Goal: Task Accomplishment & Management: Use online tool/utility

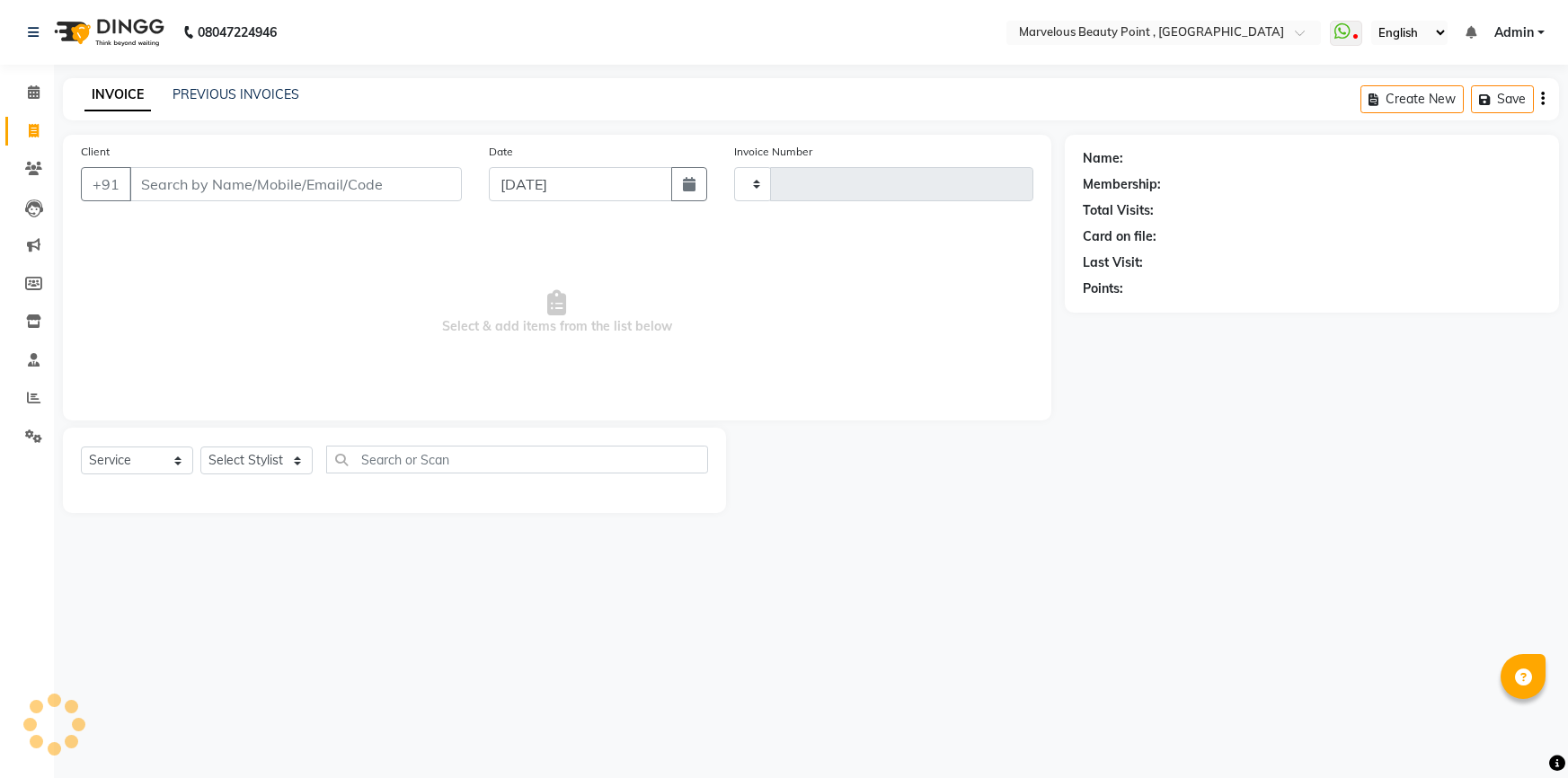
select select "service"
type input "0395"
select select "6391"
click at [215, 193] on input "Client" at bounding box center [295, 184] width 333 height 34
select select "V"
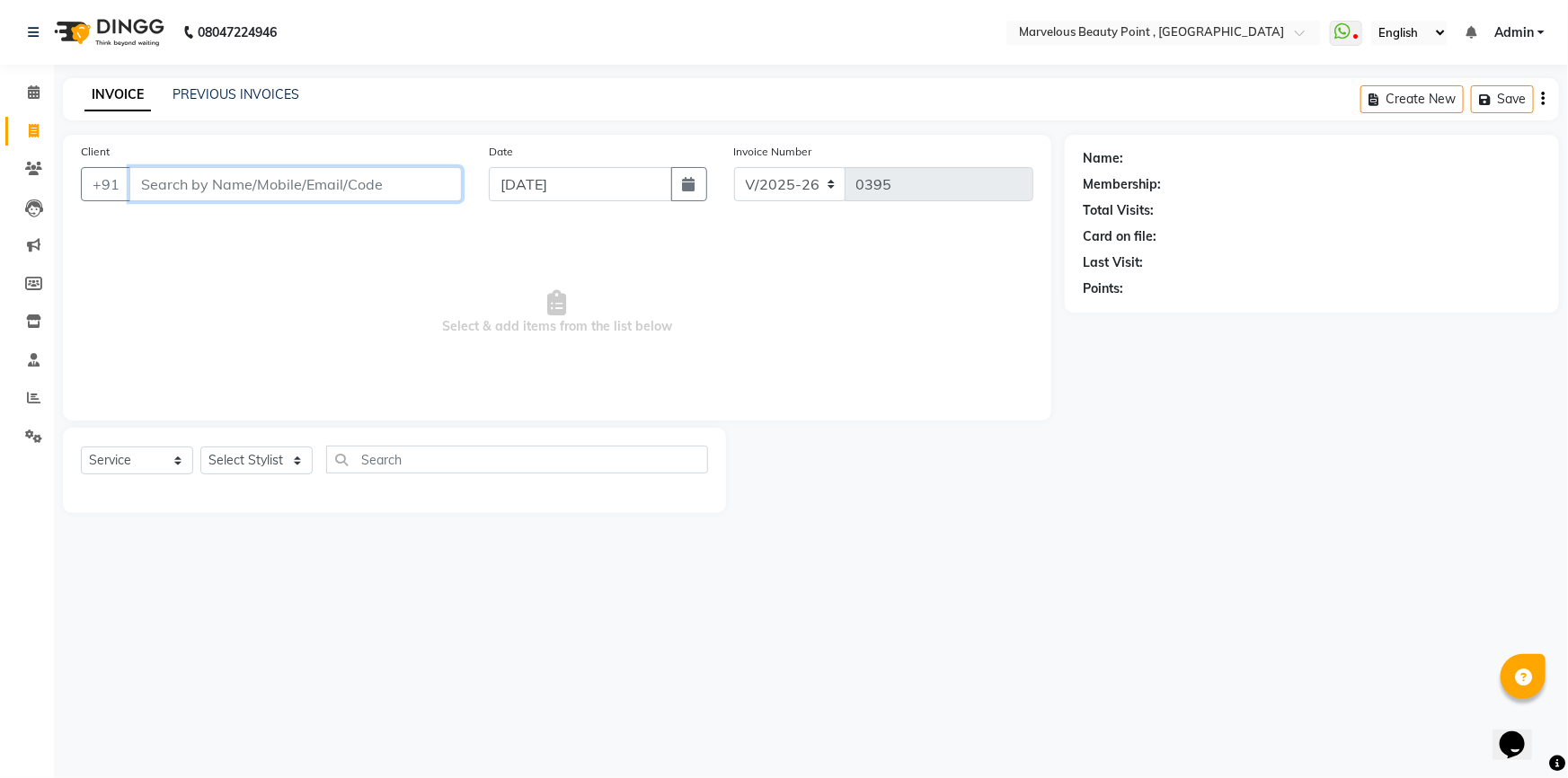
select select "48482"
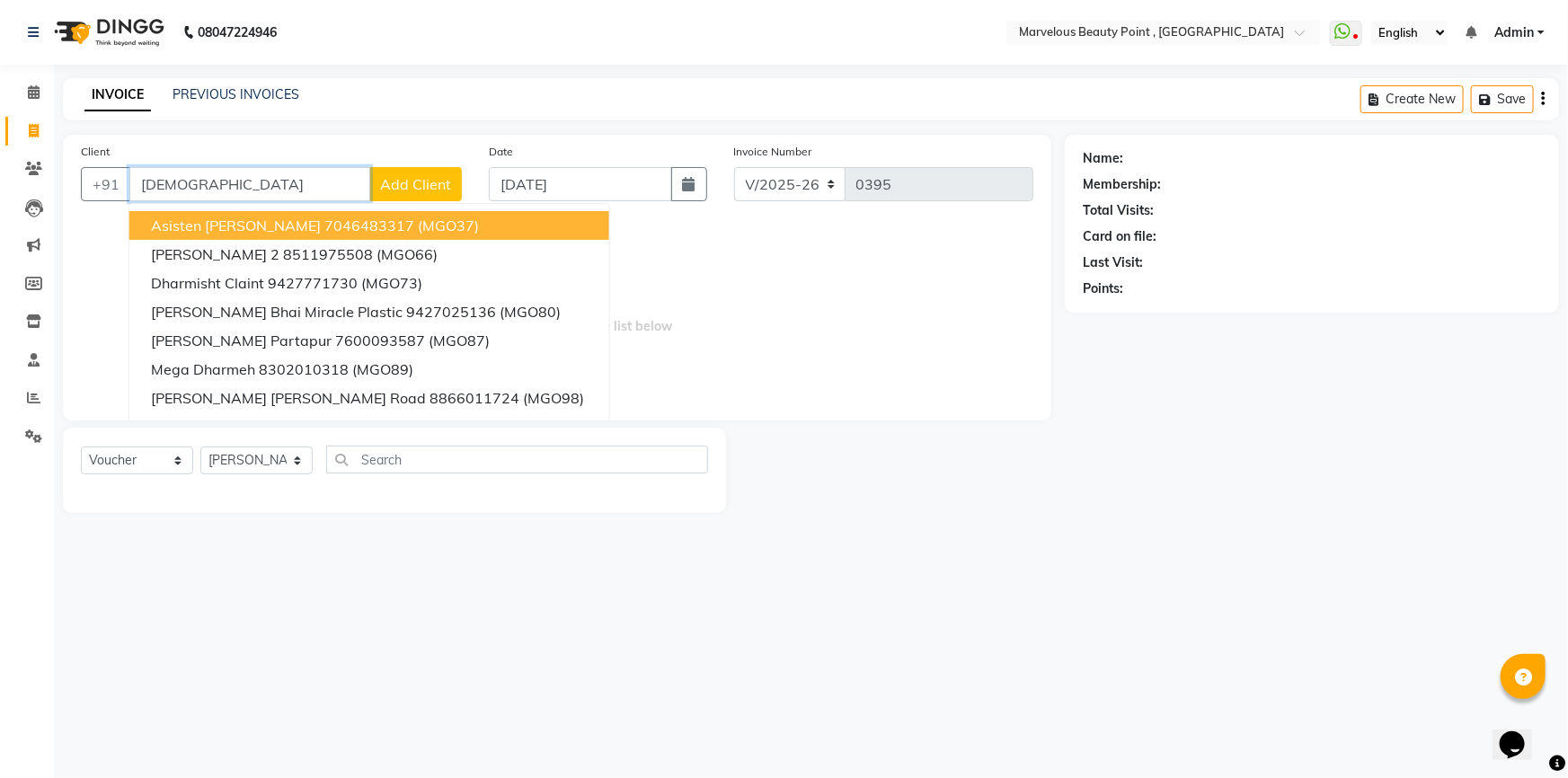
click at [217, 223] on span "Asisten [PERSON_NAME]" at bounding box center [235, 225] width 170 height 18
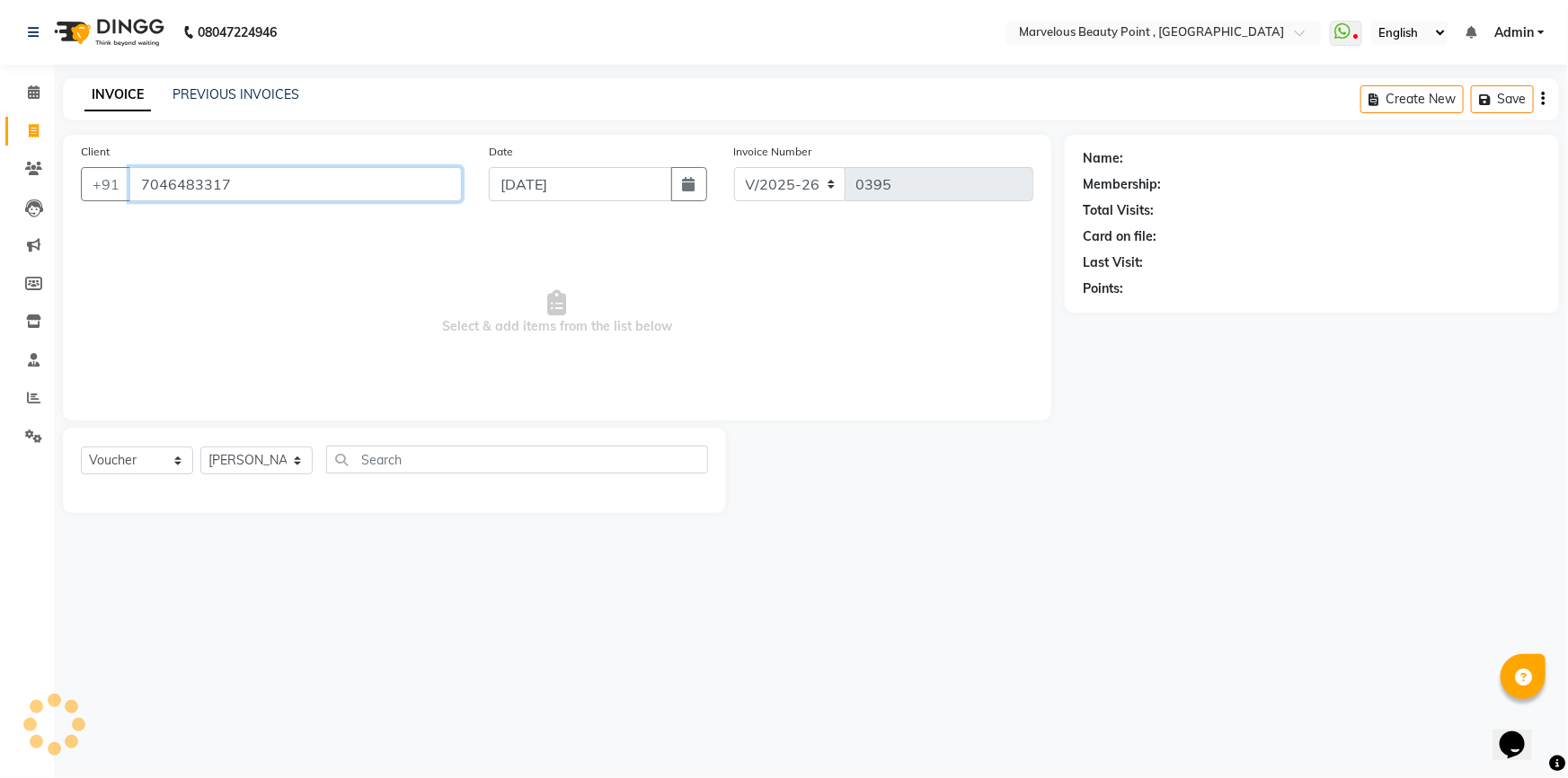
type input "7046483317"
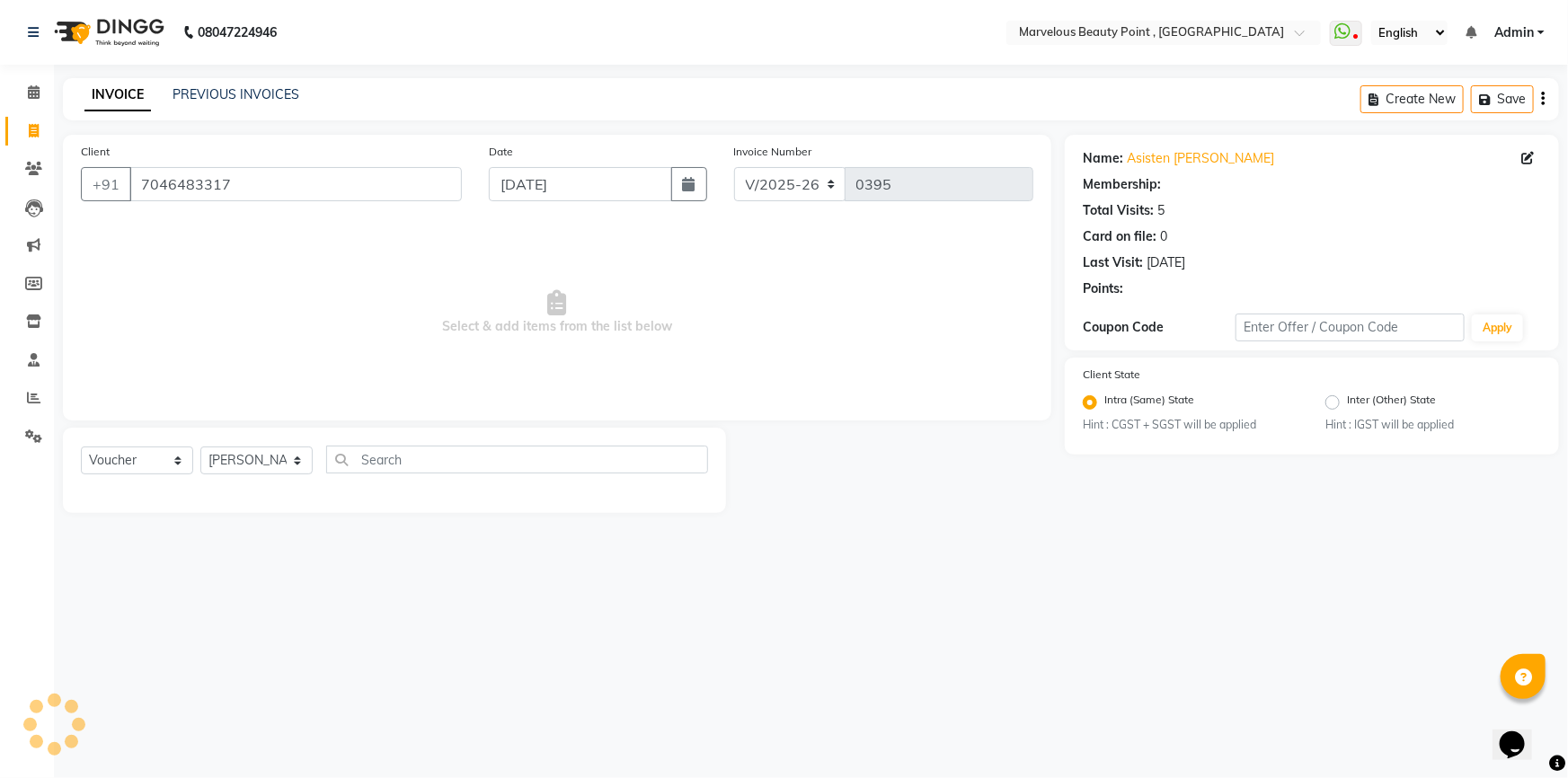
select select "1: Object"
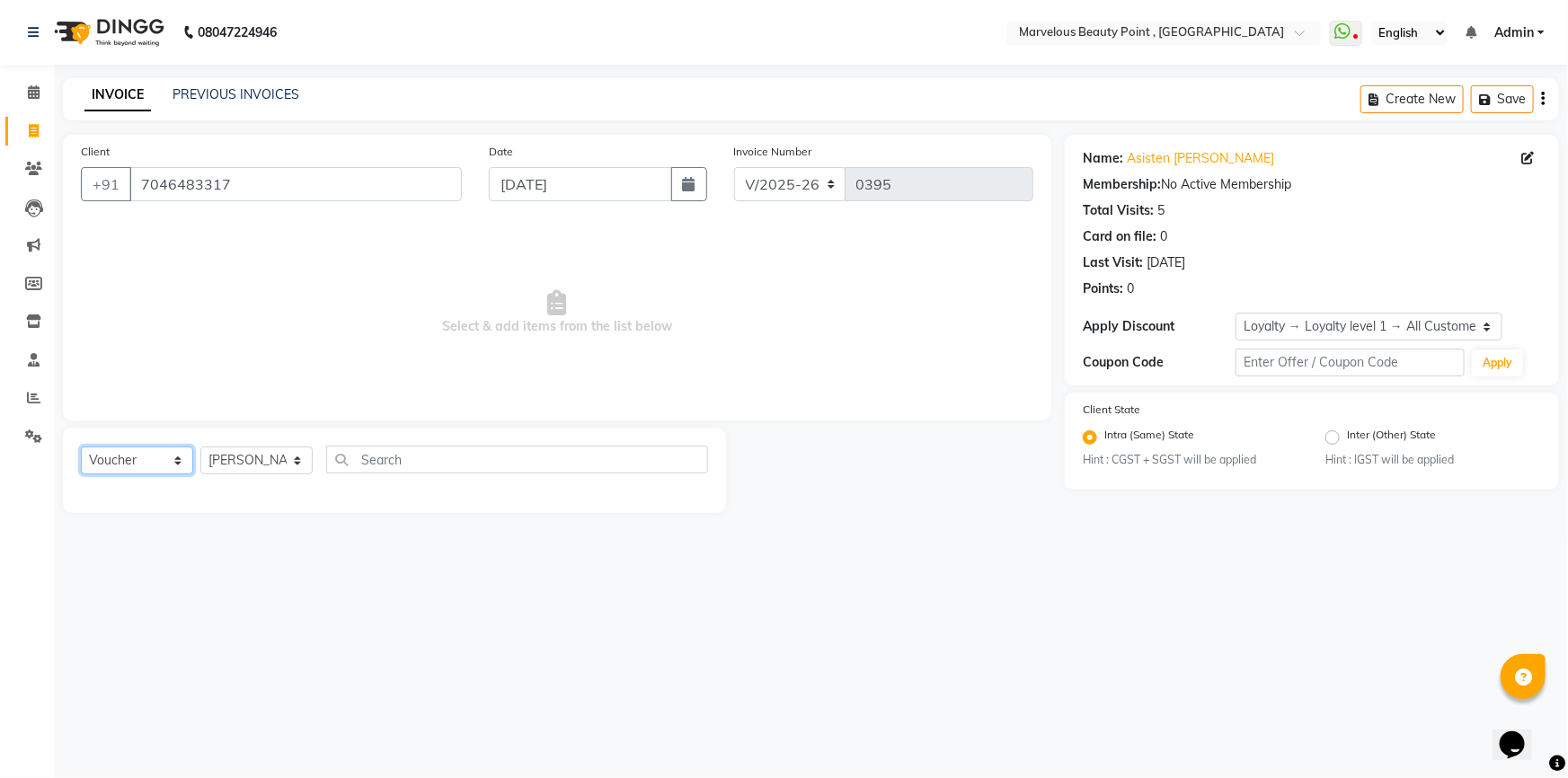
click at [102, 454] on select "Select Service Product Membership Package Voucher Prepaid Gift Card" at bounding box center [137, 460] width 112 height 28
select select "product"
click at [81, 446] on select "Select Service Product Membership Package Voucher Prepaid Gift Card" at bounding box center [137, 460] width 112 height 28
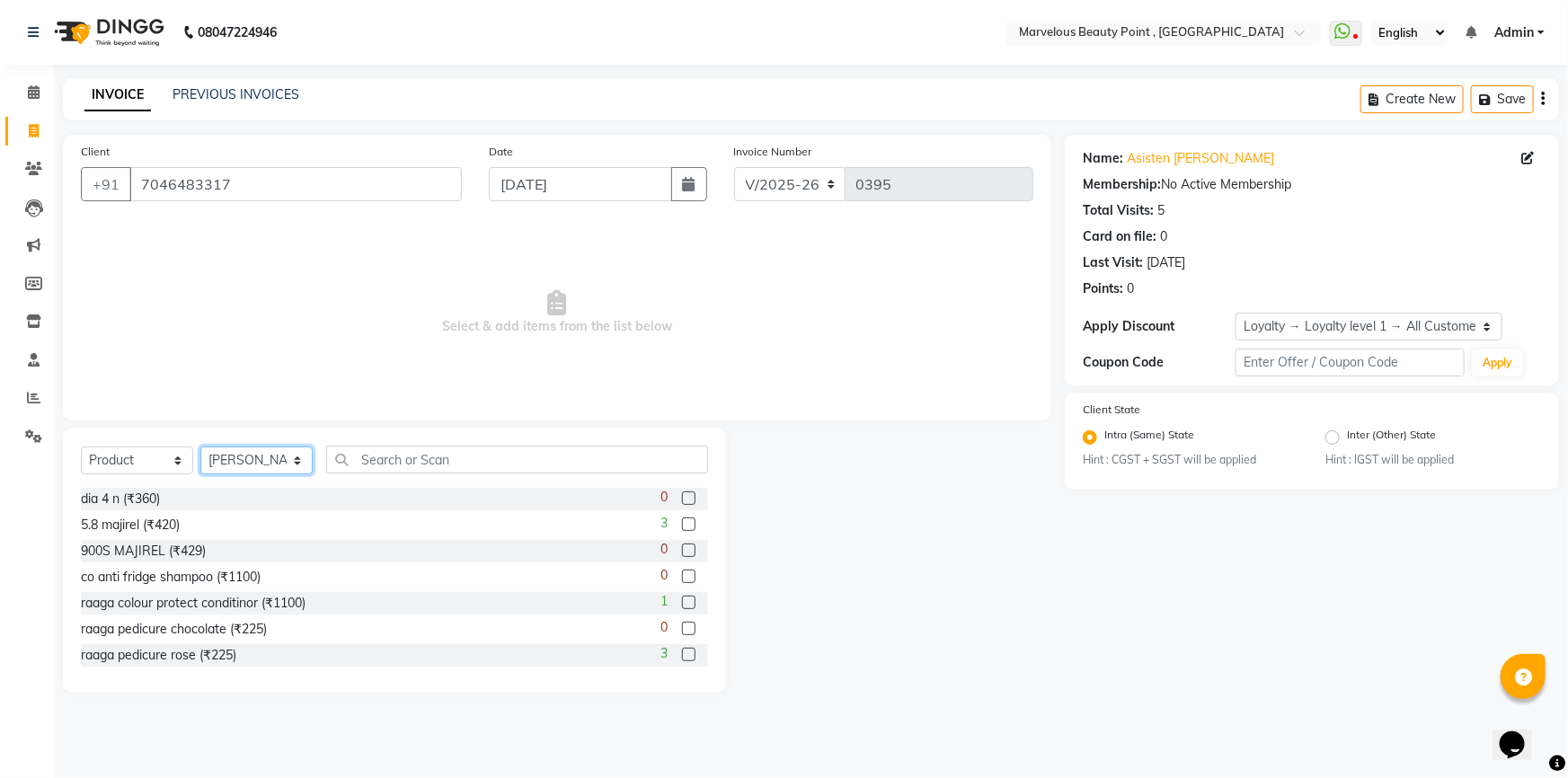
click at [211, 459] on select "Select Stylist [PERSON_NAME] [PERSON_NAME] [PERSON_NAME]" at bounding box center [256, 460] width 112 height 28
click at [397, 460] on input "text" at bounding box center [517, 460] width 382 height 28
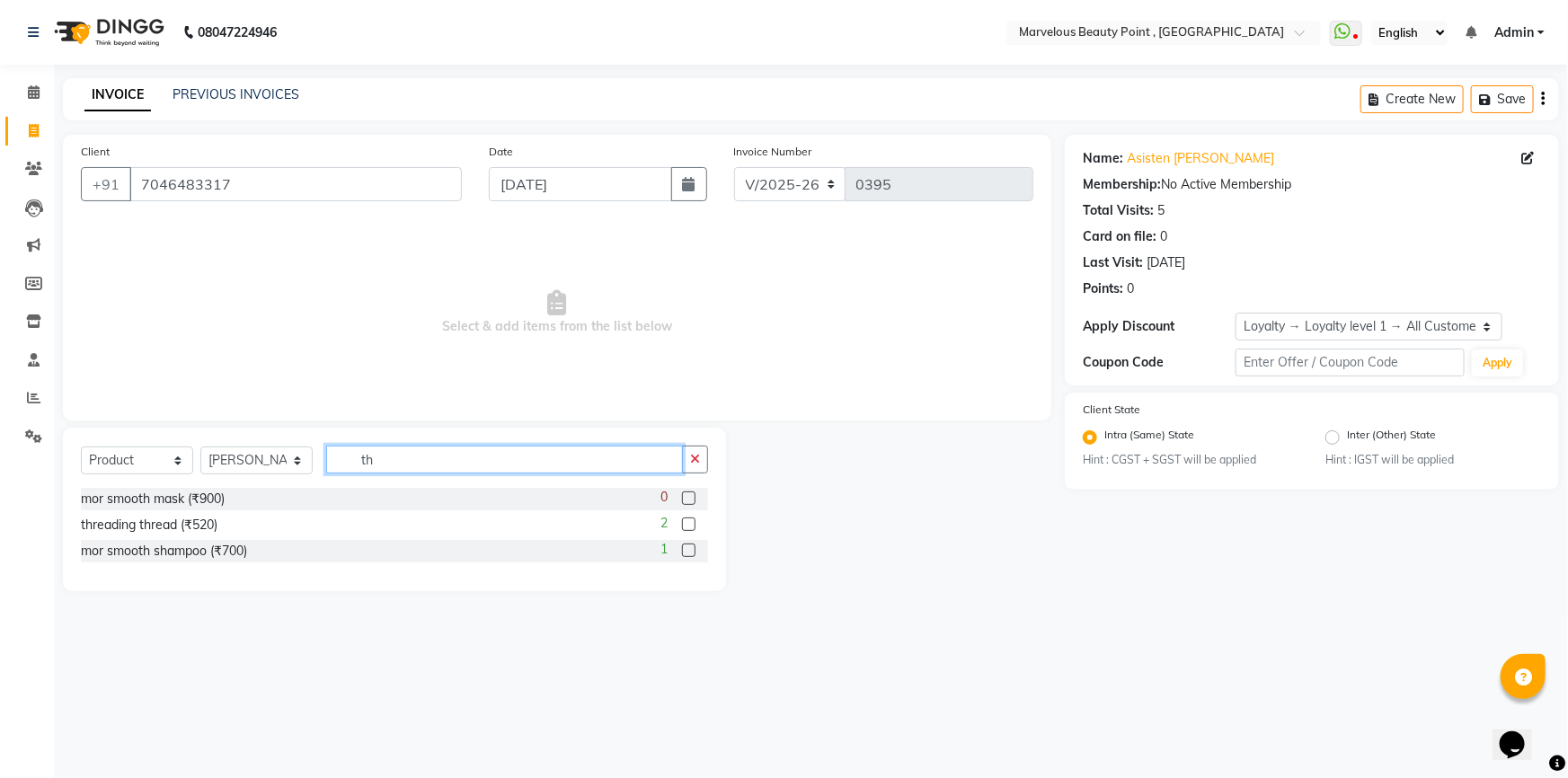
type input "t"
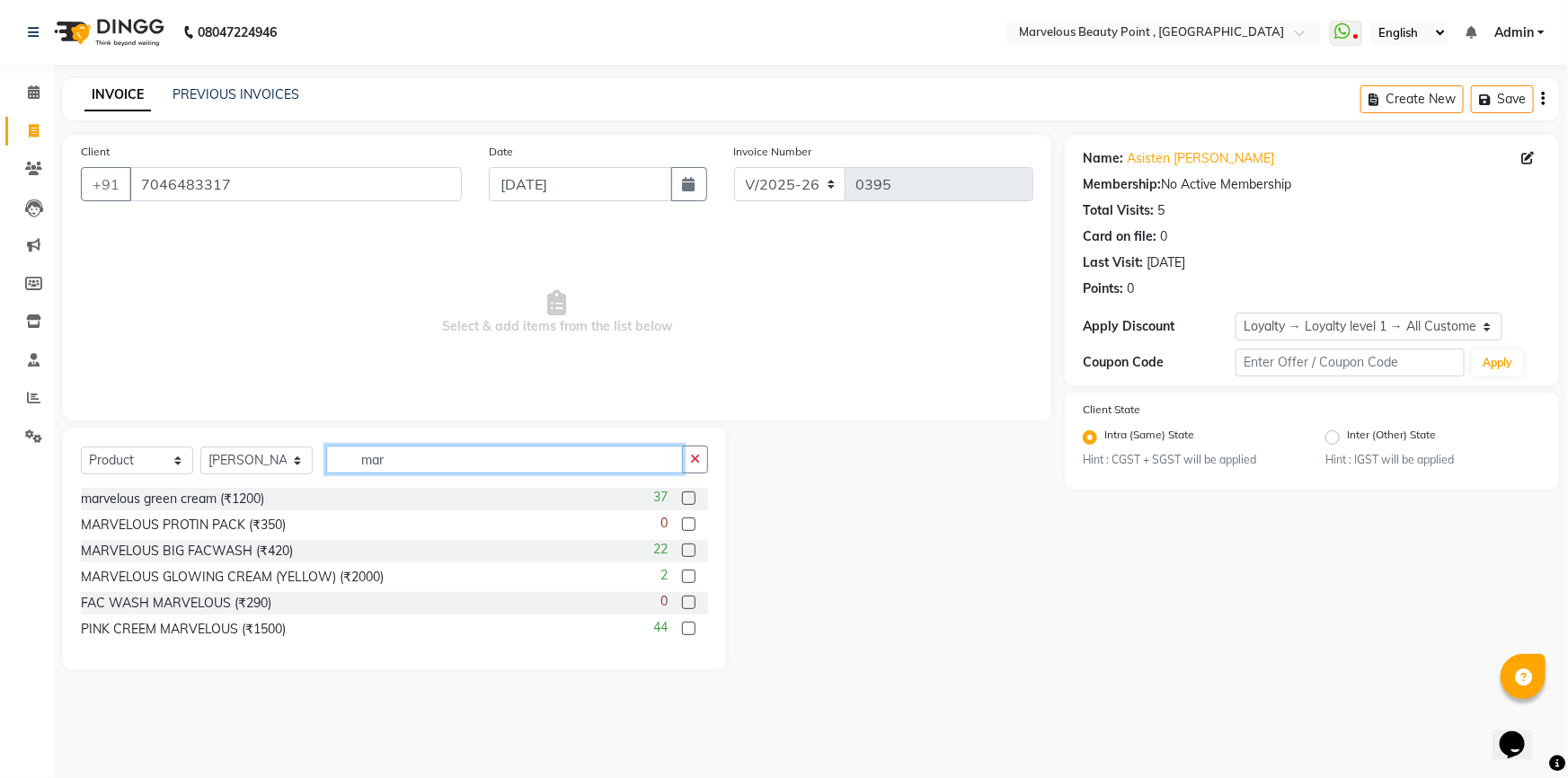
type input "mar"
click at [692, 502] on label at bounding box center [688, 499] width 13 height 13
click at [692, 502] on input "checkbox" at bounding box center [687, 499] width 11 height 11
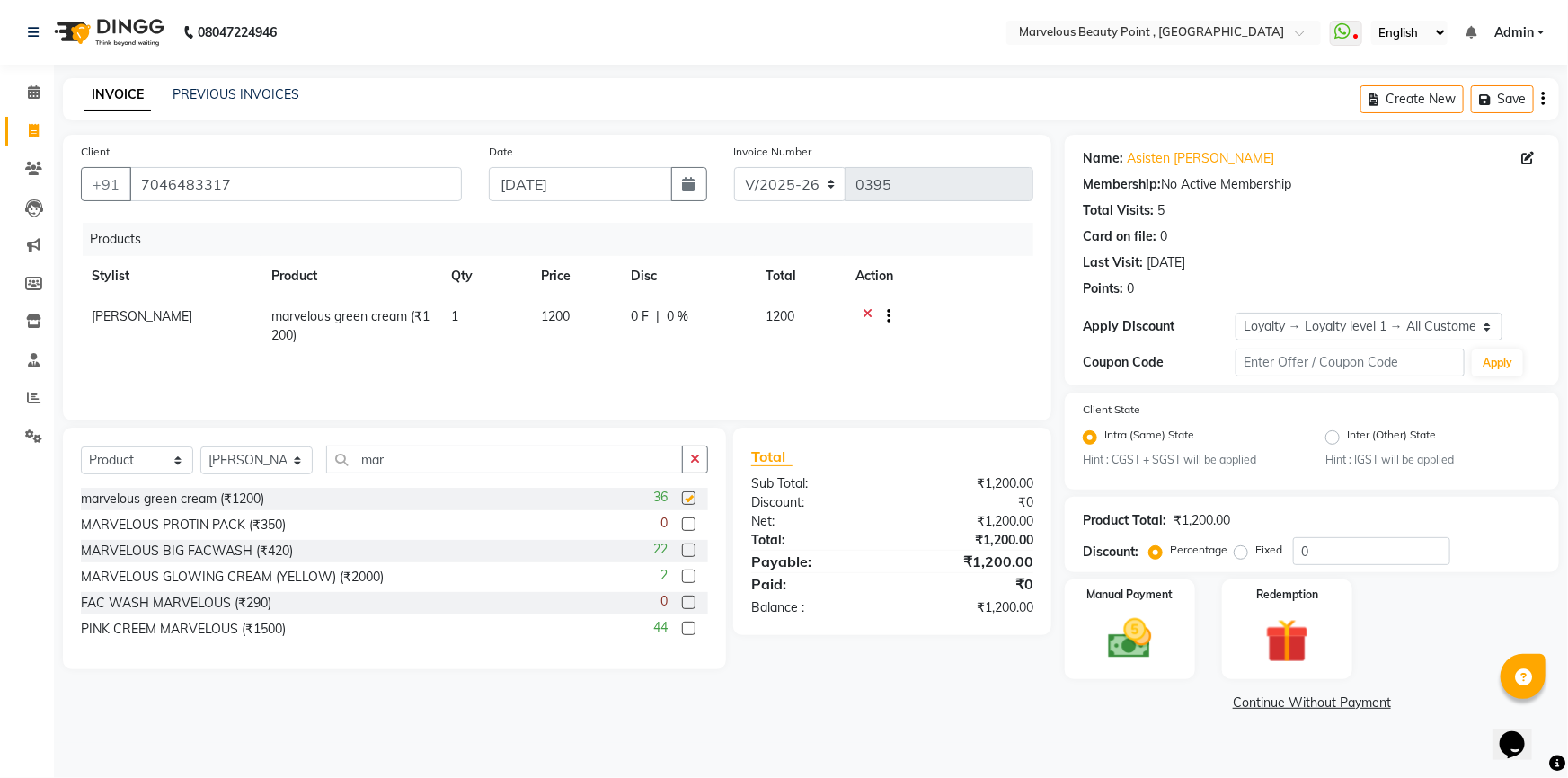
checkbox input "false"
click at [555, 315] on span "1200" at bounding box center [555, 316] width 29 height 16
click at [581, 320] on input "1200" at bounding box center [575, 320] width 69 height 28
type input "1"
type input "900"
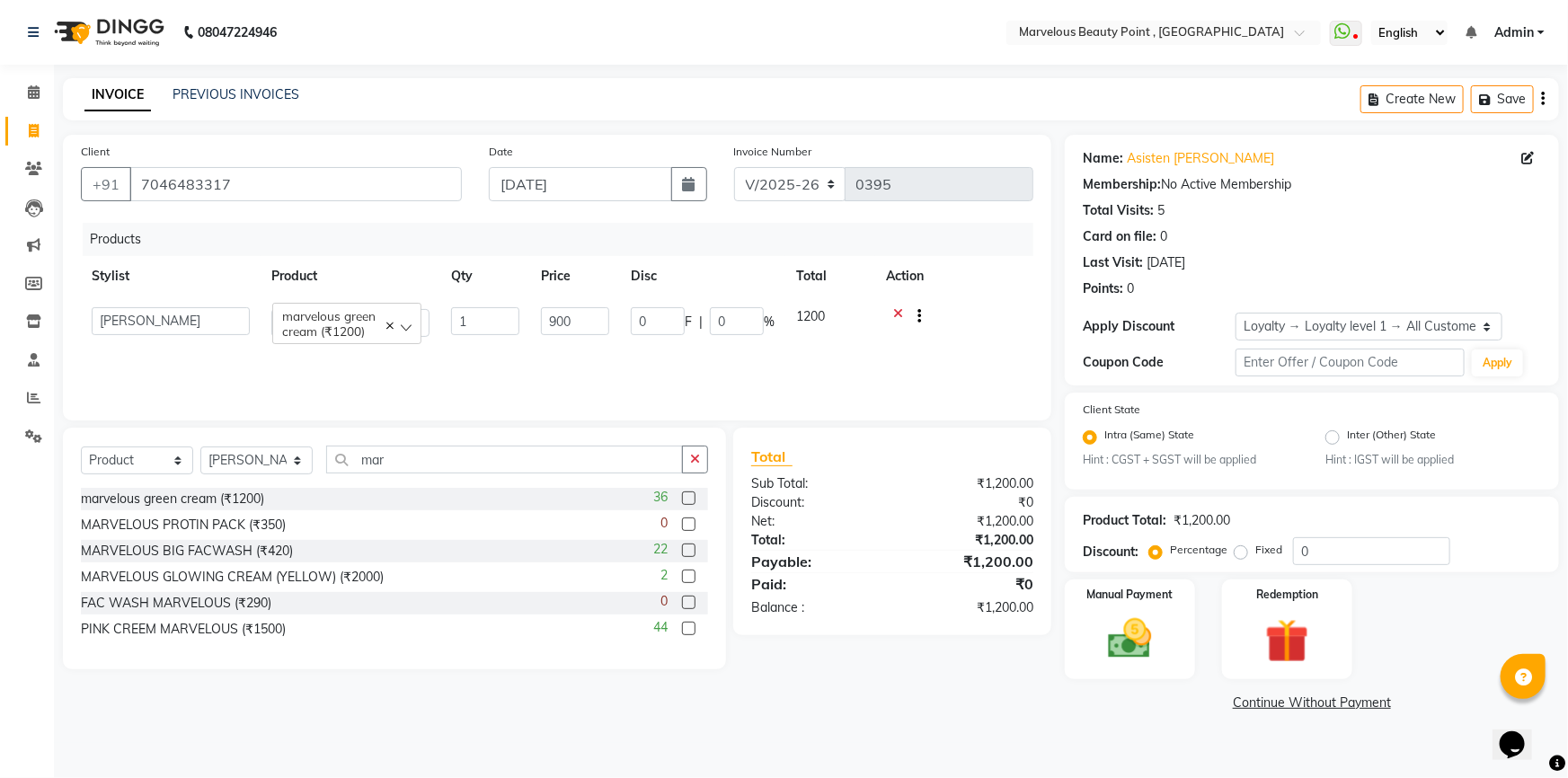
click at [510, 344] on td "1" at bounding box center [485, 322] width 90 height 51
click at [1116, 642] on img at bounding box center [1130, 640] width 73 height 52
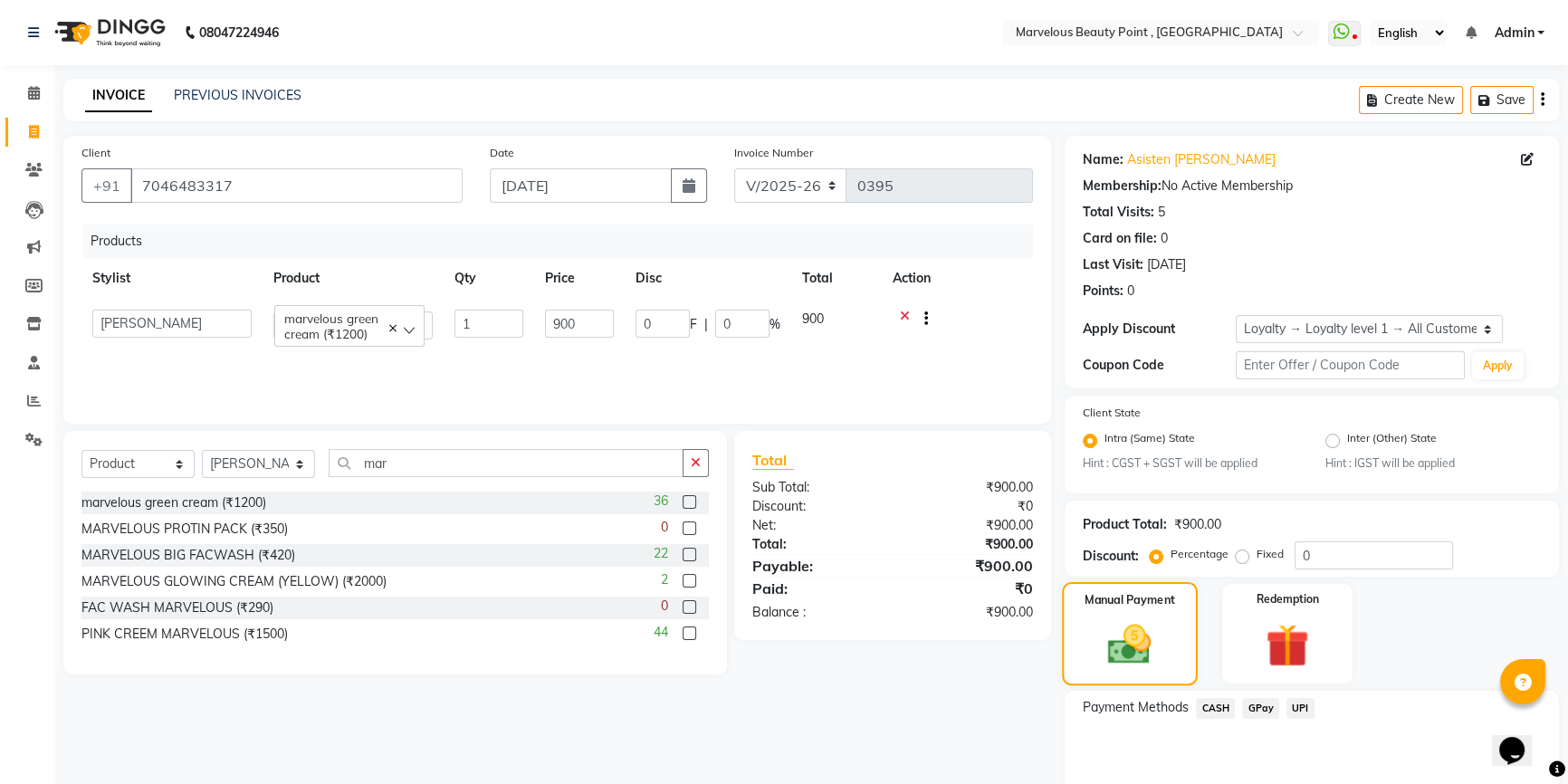
scroll to position [81, 0]
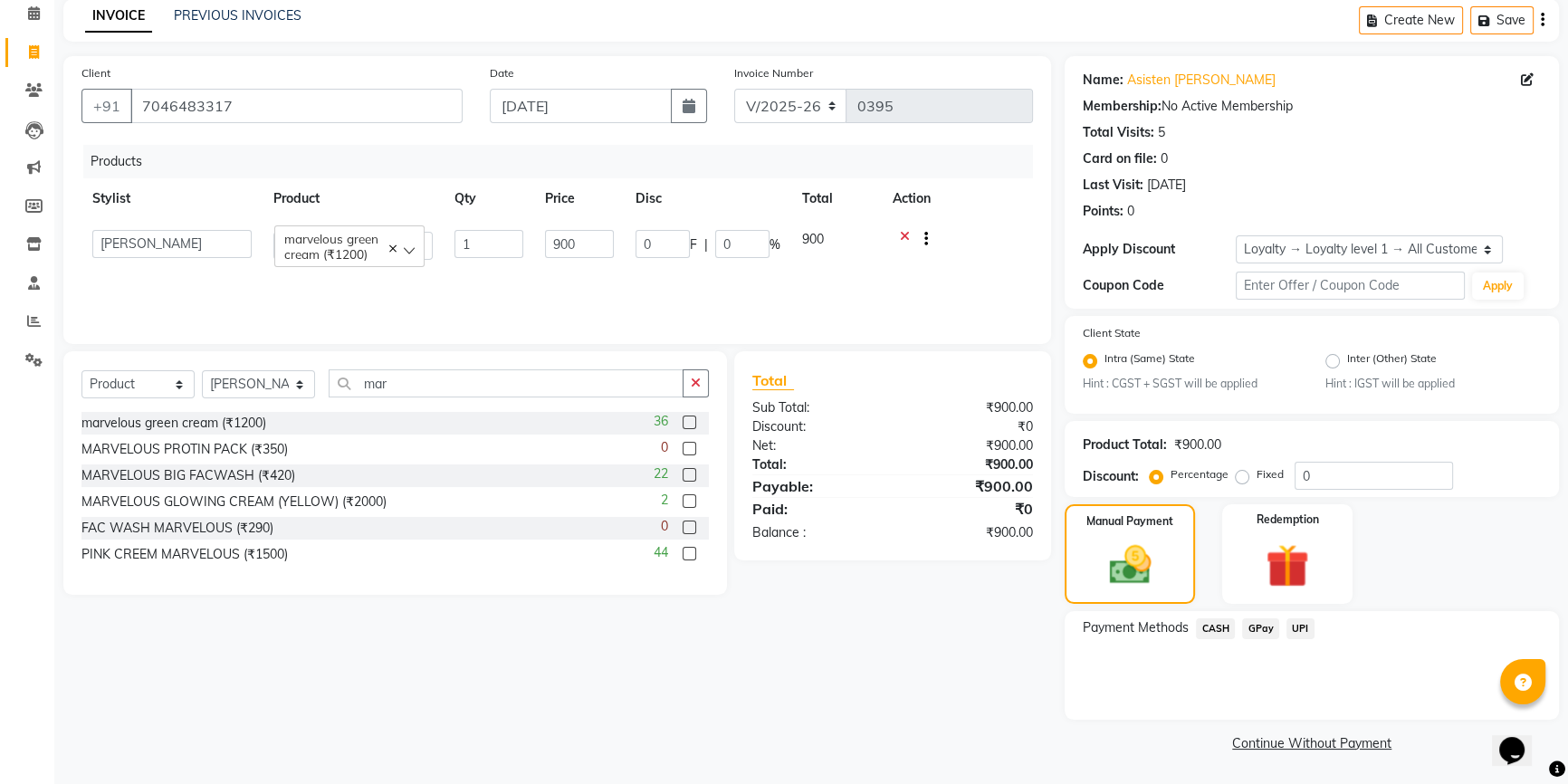
click at [1294, 627] on span "UPI" at bounding box center [1299, 629] width 28 height 21
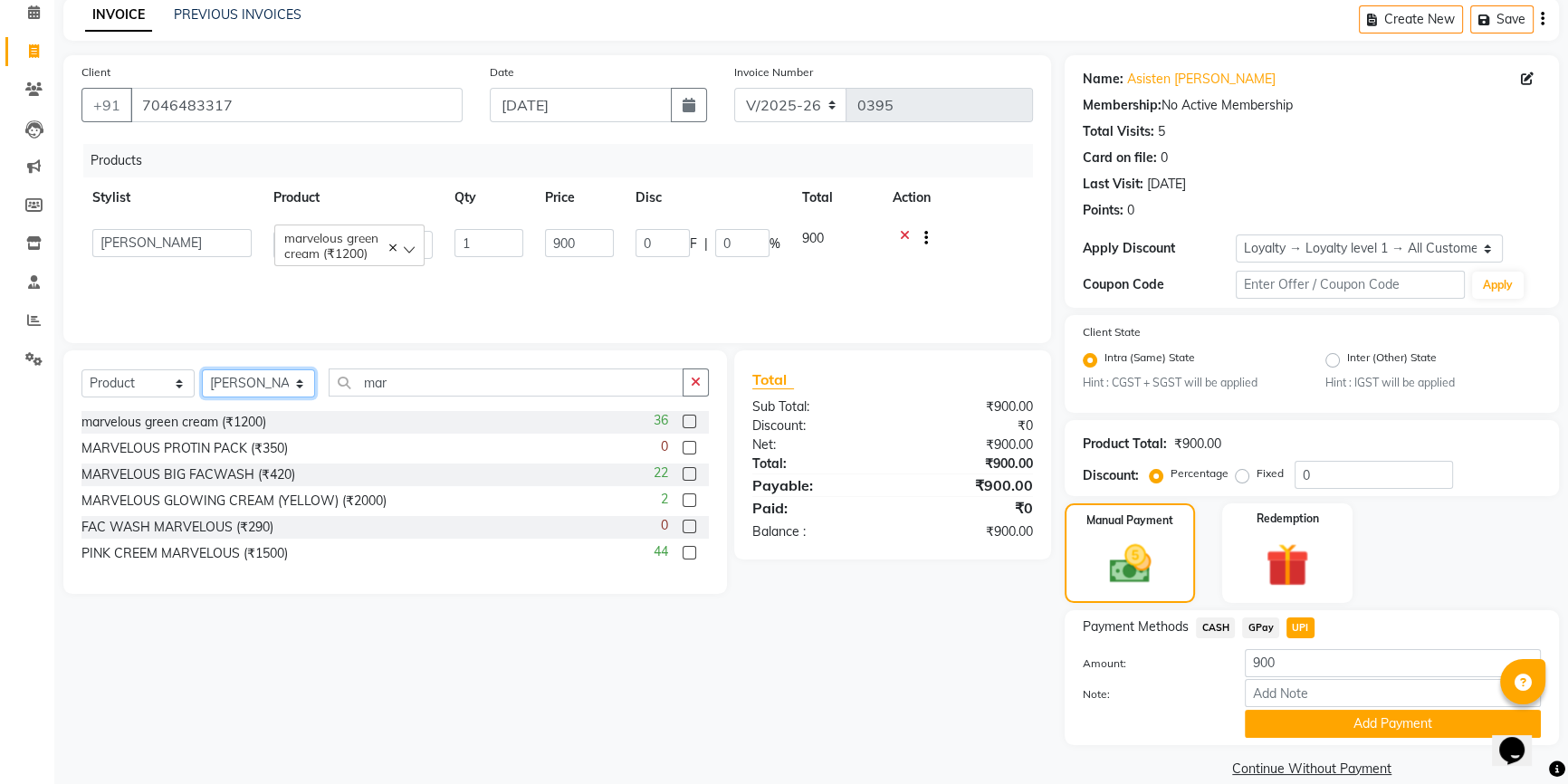
click at [287, 380] on select "Select Stylist [PERSON_NAME] [PERSON_NAME] [PERSON_NAME]" at bounding box center [258, 383] width 113 height 28
select select "66154"
click at [202, 370] on select "Select Stylist [PERSON_NAME] [PERSON_NAME] [PERSON_NAME]" at bounding box center [258, 383] width 113 height 28
click at [411, 380] on input "mar" at bounding box center [505, 382] width 354 height 28
click at [691, 419] on label at bounding box center [689, 422] width 13 height 13
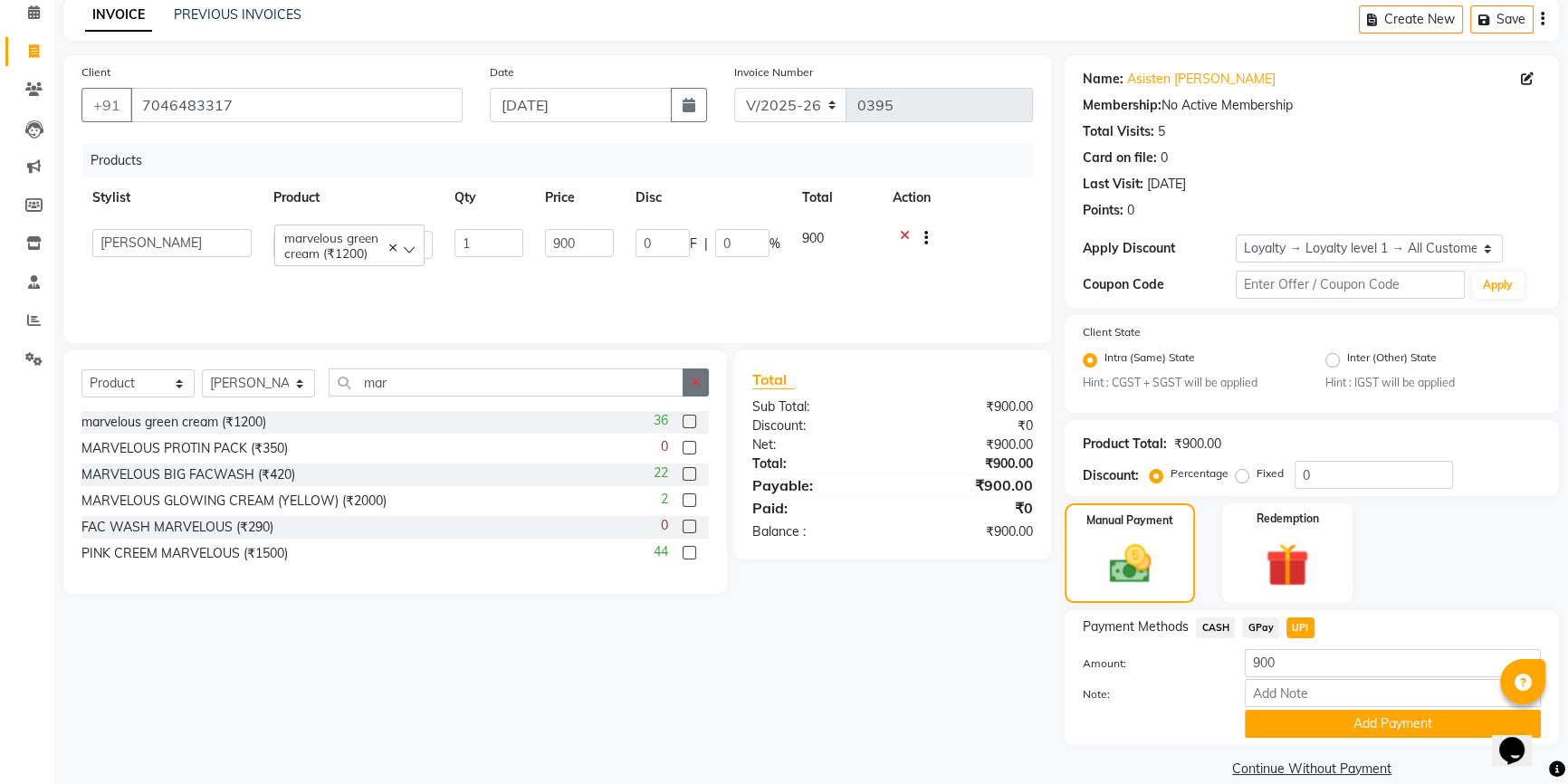
click at [691, 419] on input "checkbox" at bounding box center [688, 423] width 12 height 12
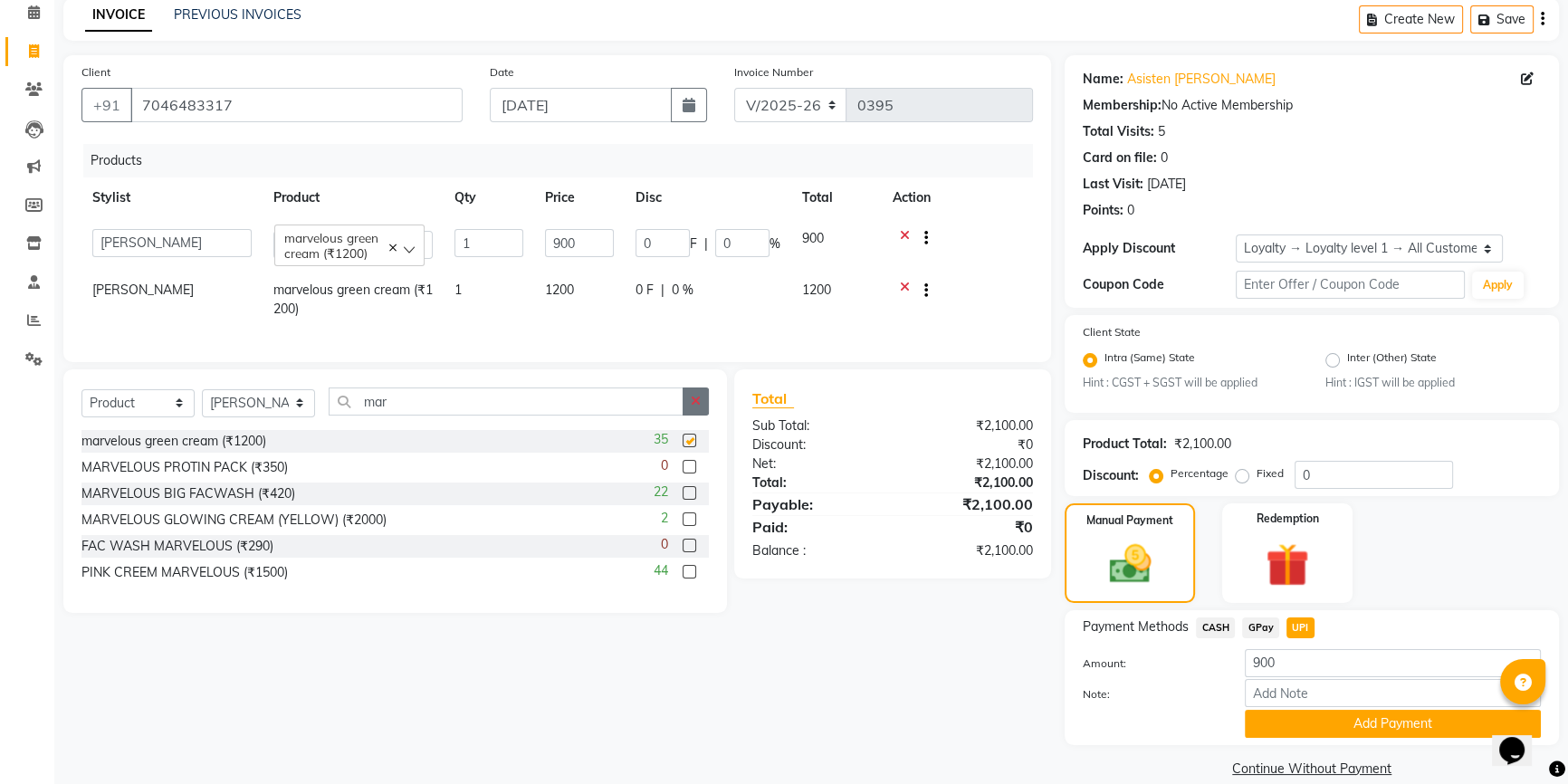
checkbox input "false"
click at [463, 291] on td "1" at bounding box center [489, 300] width 90 height 60
select select "66154"
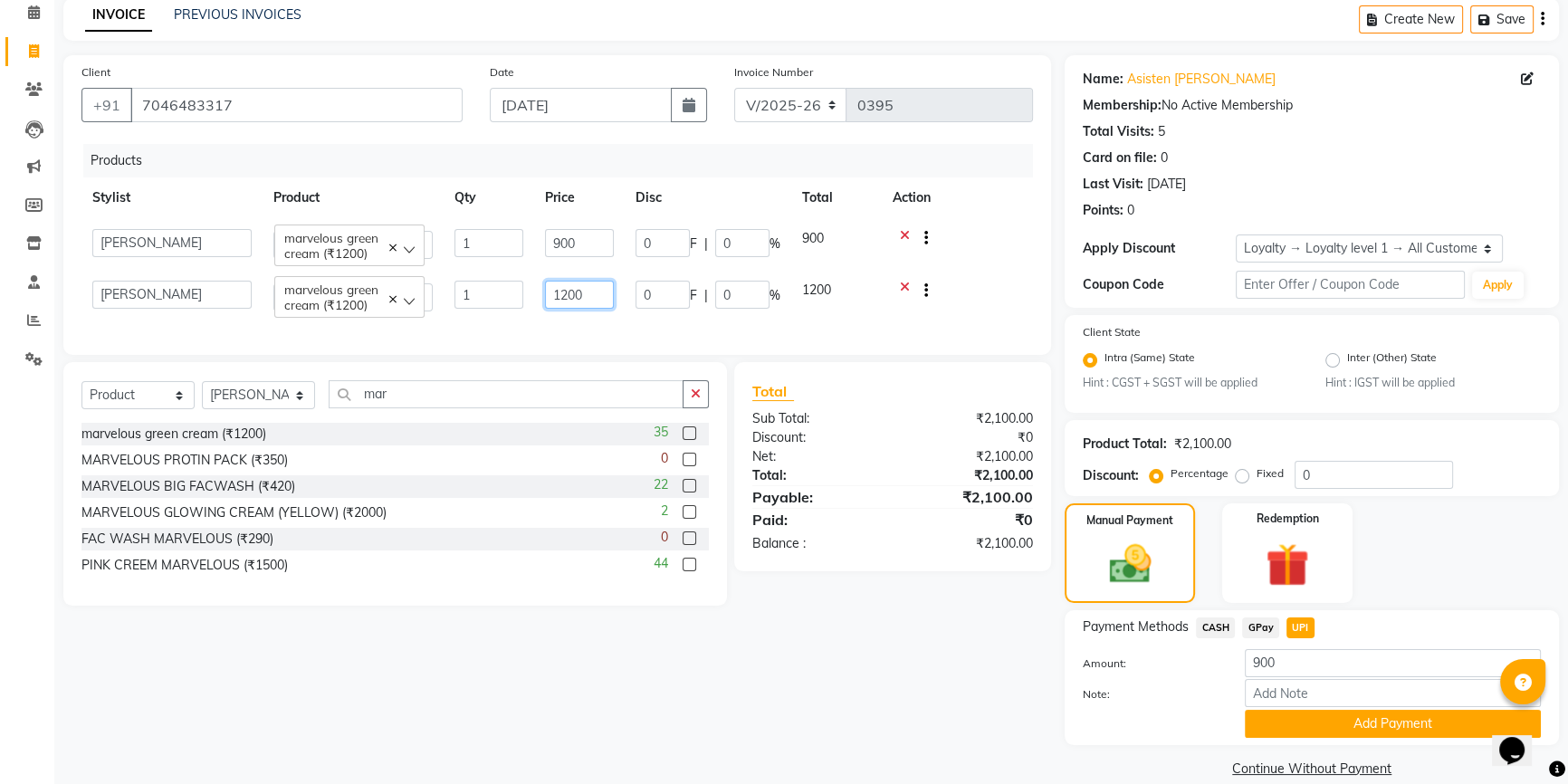
click at [567, 295] on input "1200" at bounding box center [579, 294] width 69 height 28
type input "900"
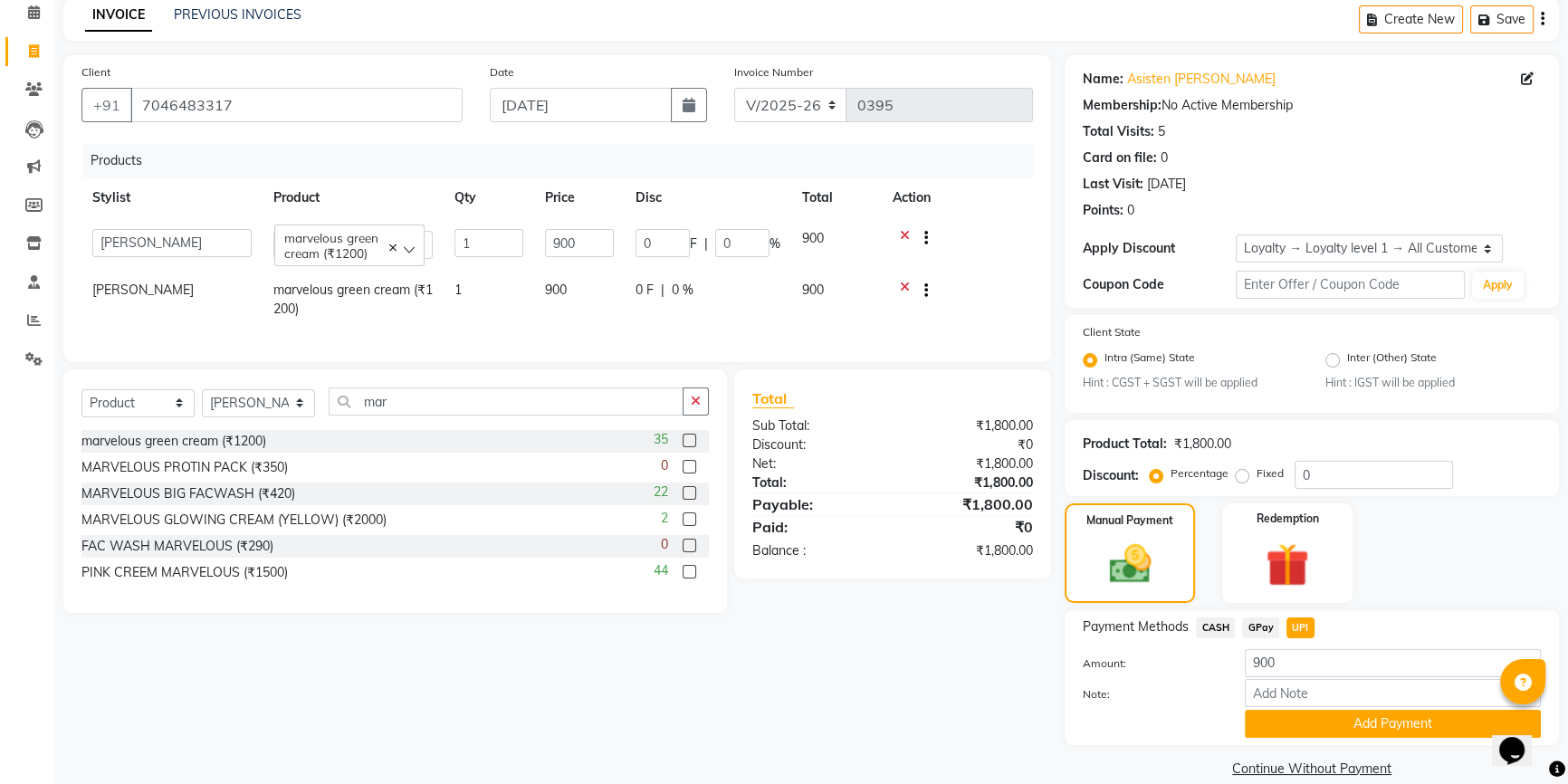
click at [575, 323] on td "900" at bounding box center [579, 300] width 90 height 60
select select "66154"
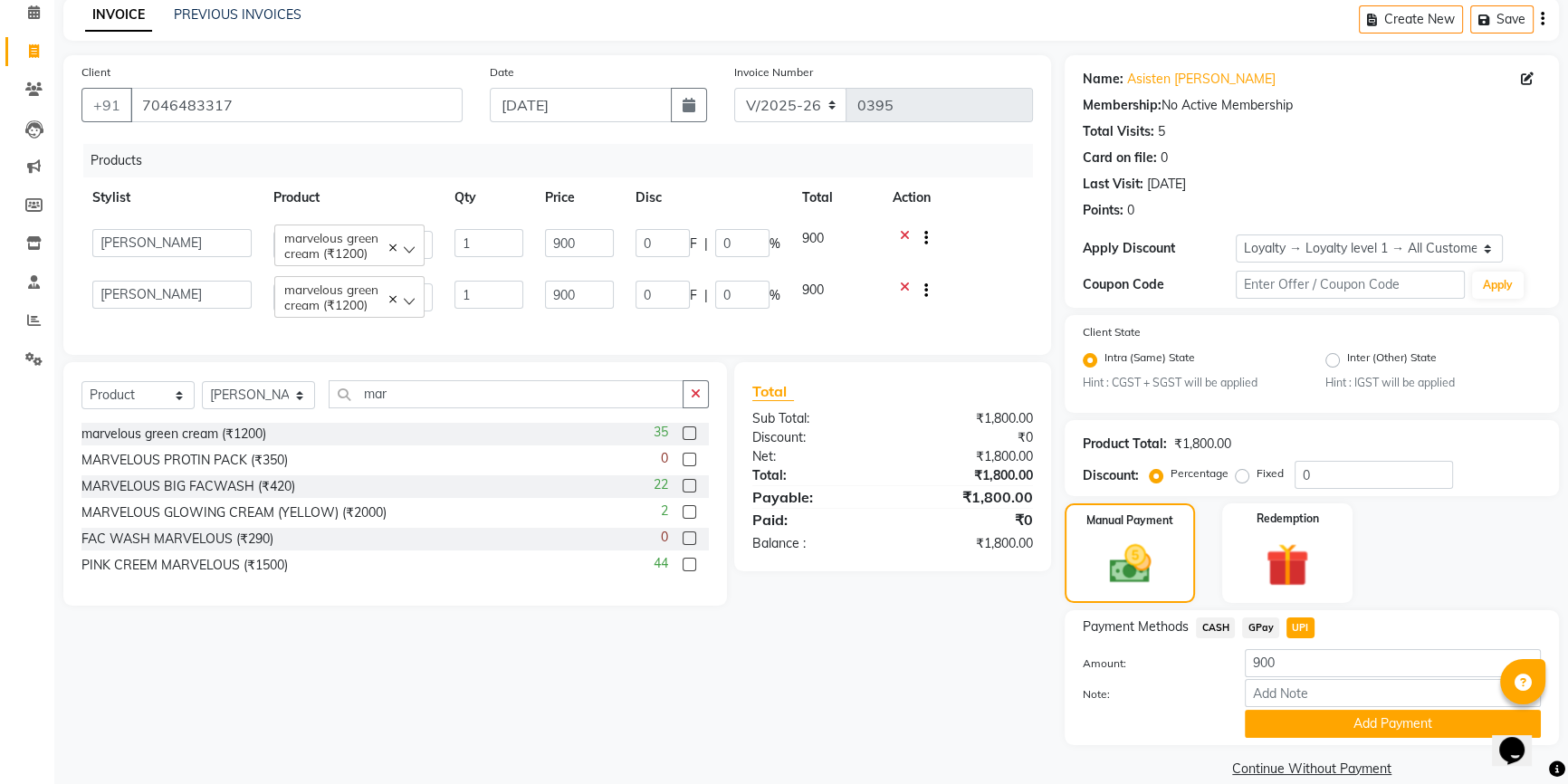
scroll to position [107, 0]
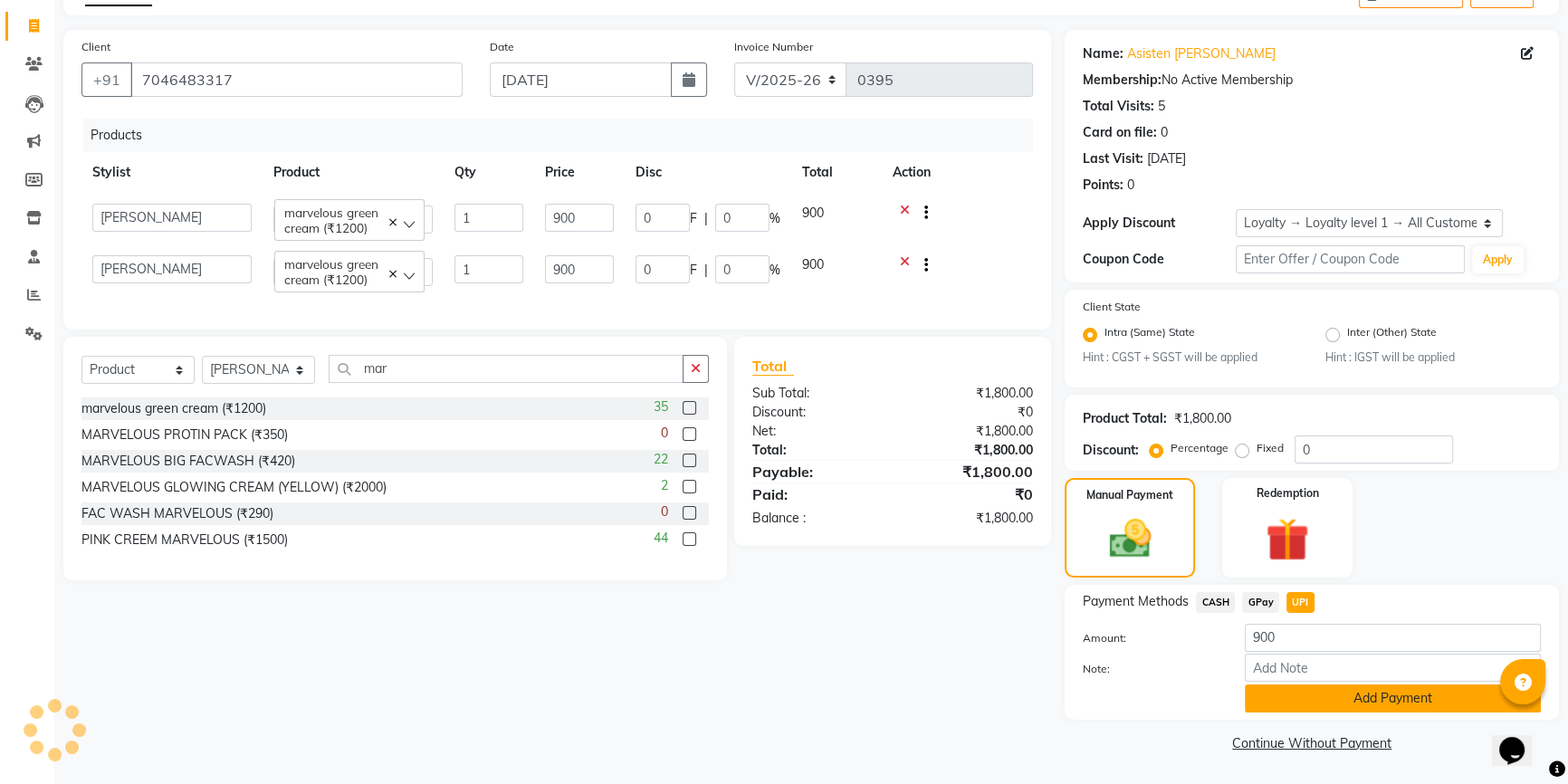
click at [1294, 701] on button "Add Payment" at bounding box center [1392, 698] width 296 height 28
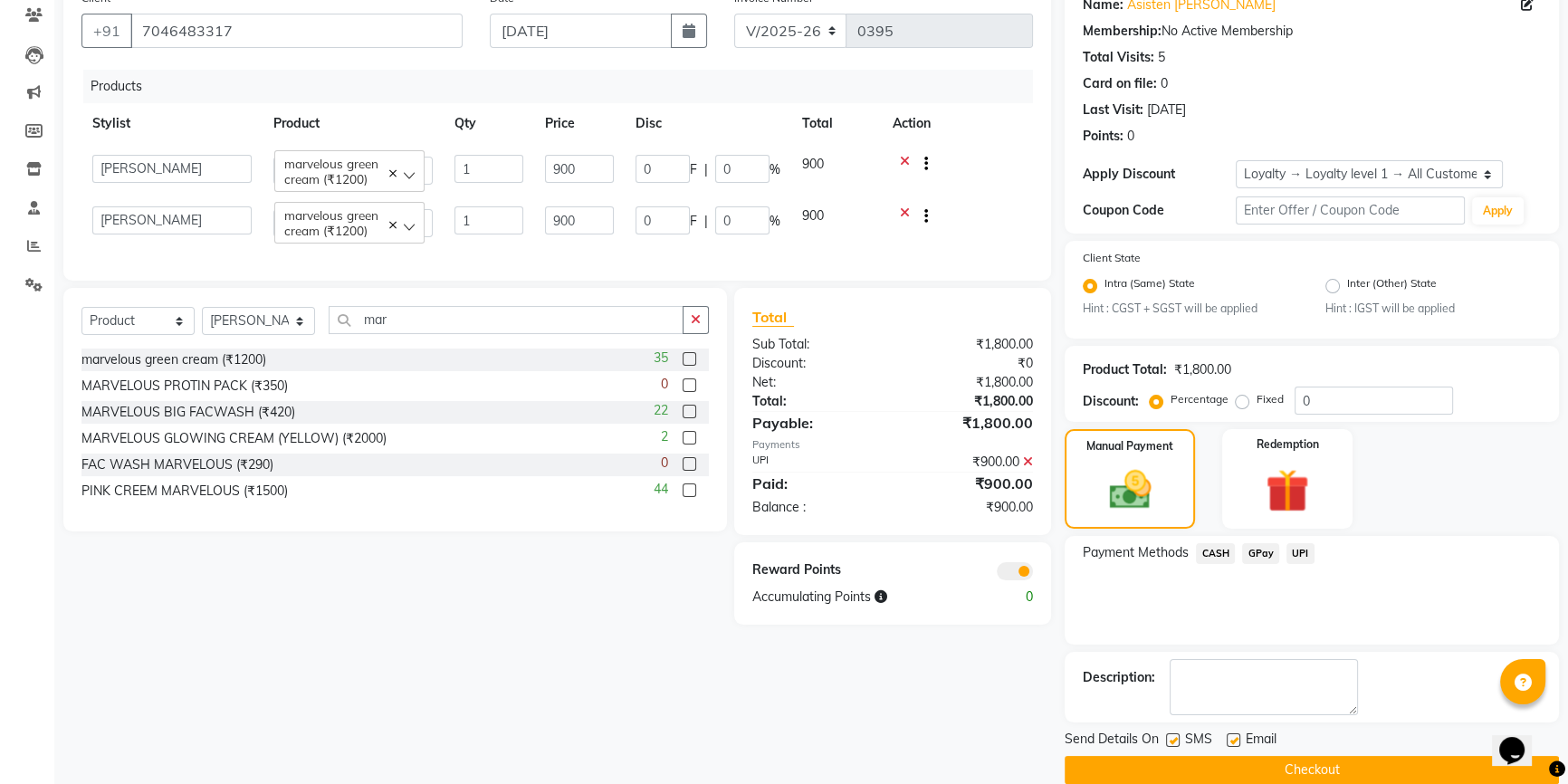
scroll to position [182, 0]
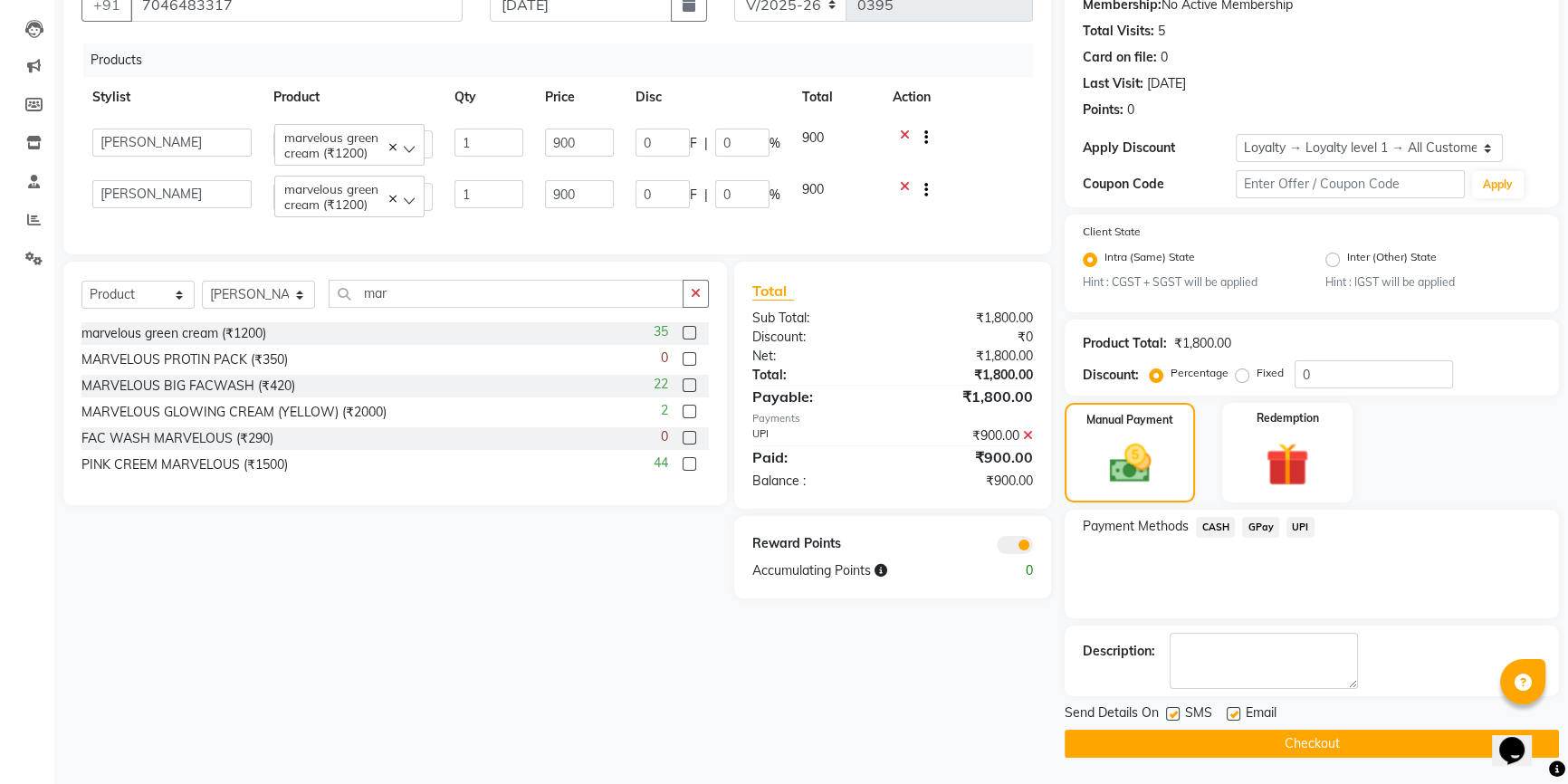
click at [1019, 553] on span at bounding box center [1015, 545] width 36 height 18
click at [1032, 548] on input "checkbox" at bounding box center [1032, 548] width 0 height 0
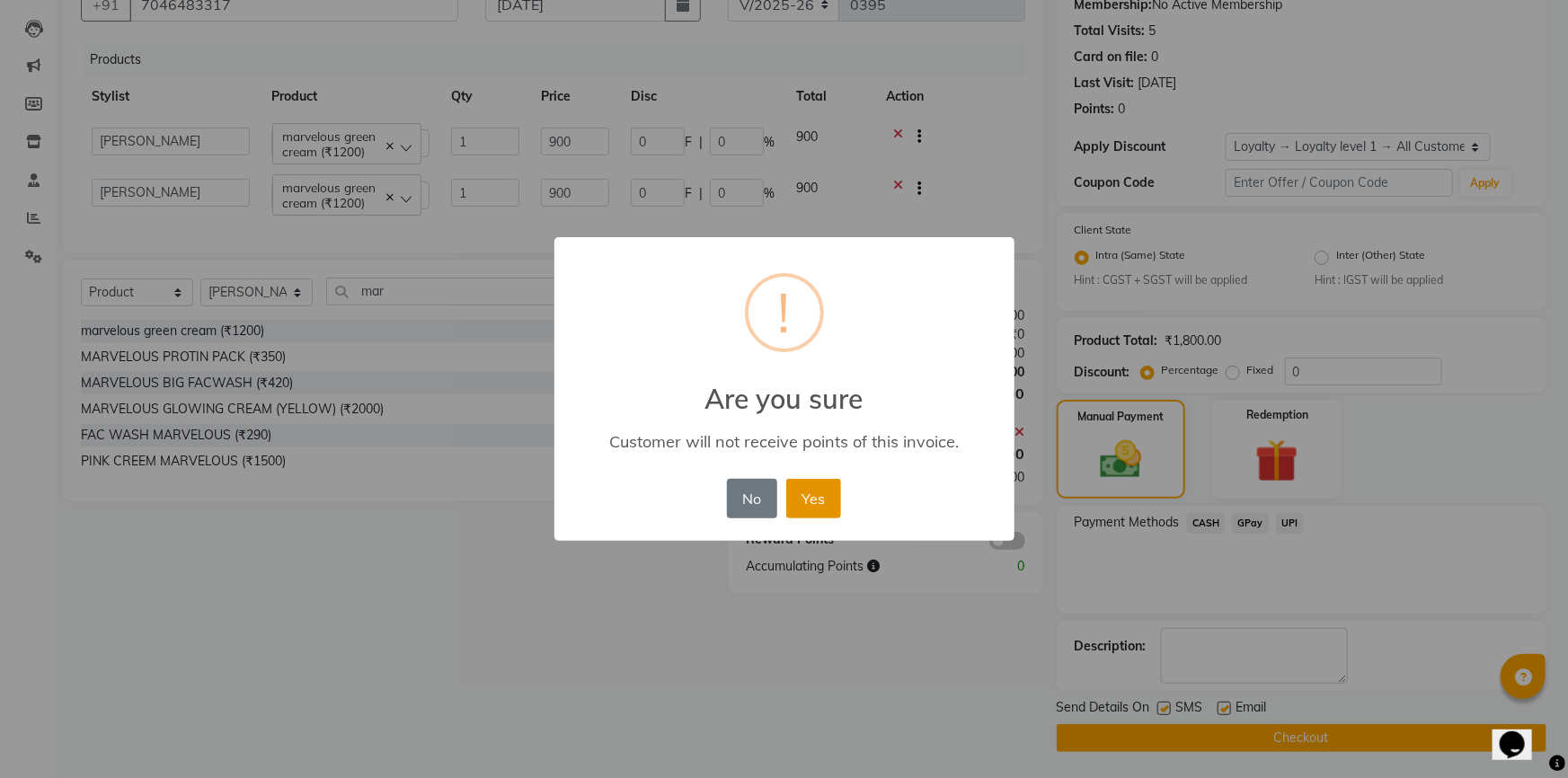
click at [806, 505] on button "Yes" at bounding box center [813, 498] width 54 height 39
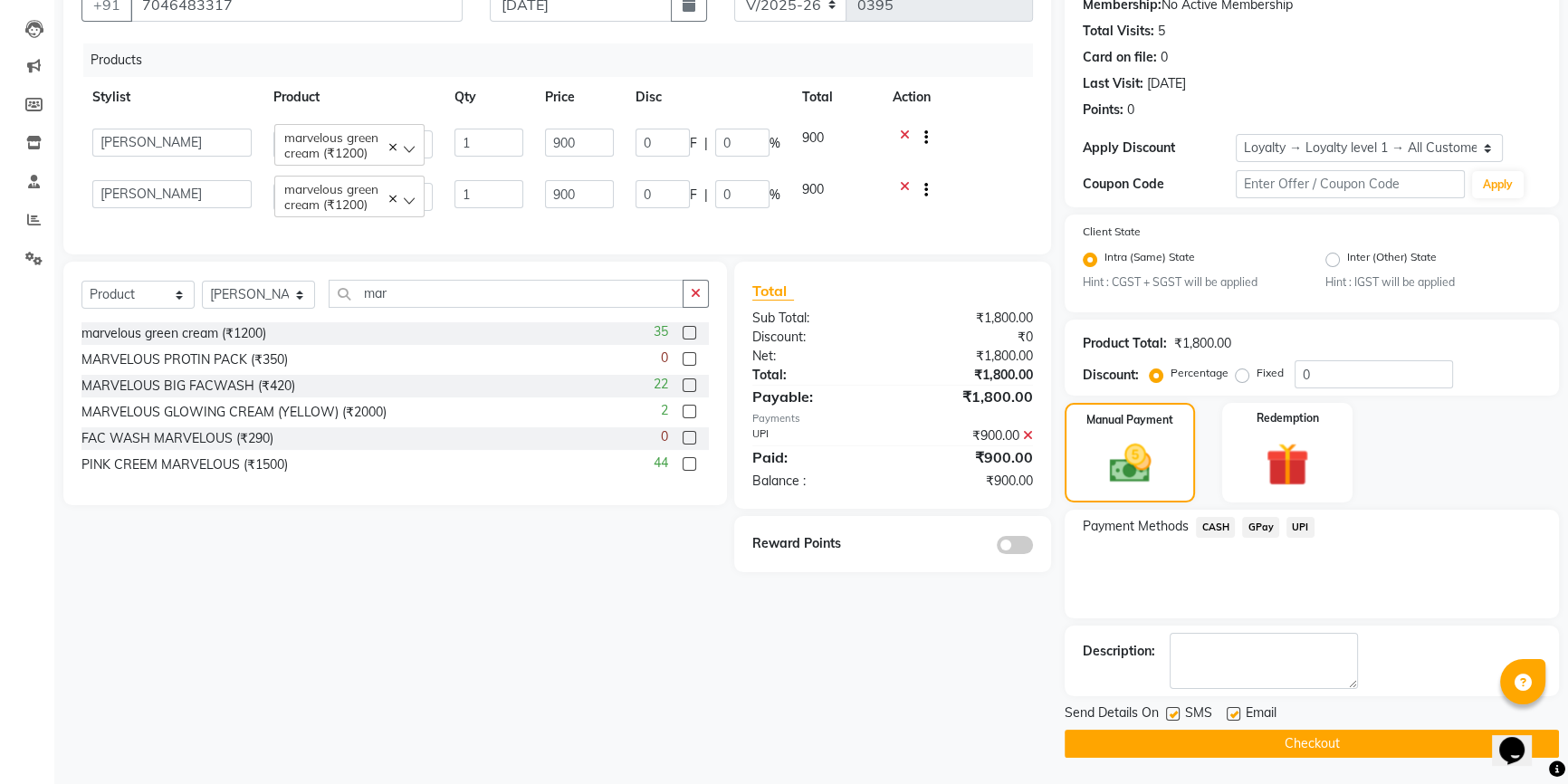
click at [1025, 442] on icon at bounding box center [1027, 435] width 10 height 12
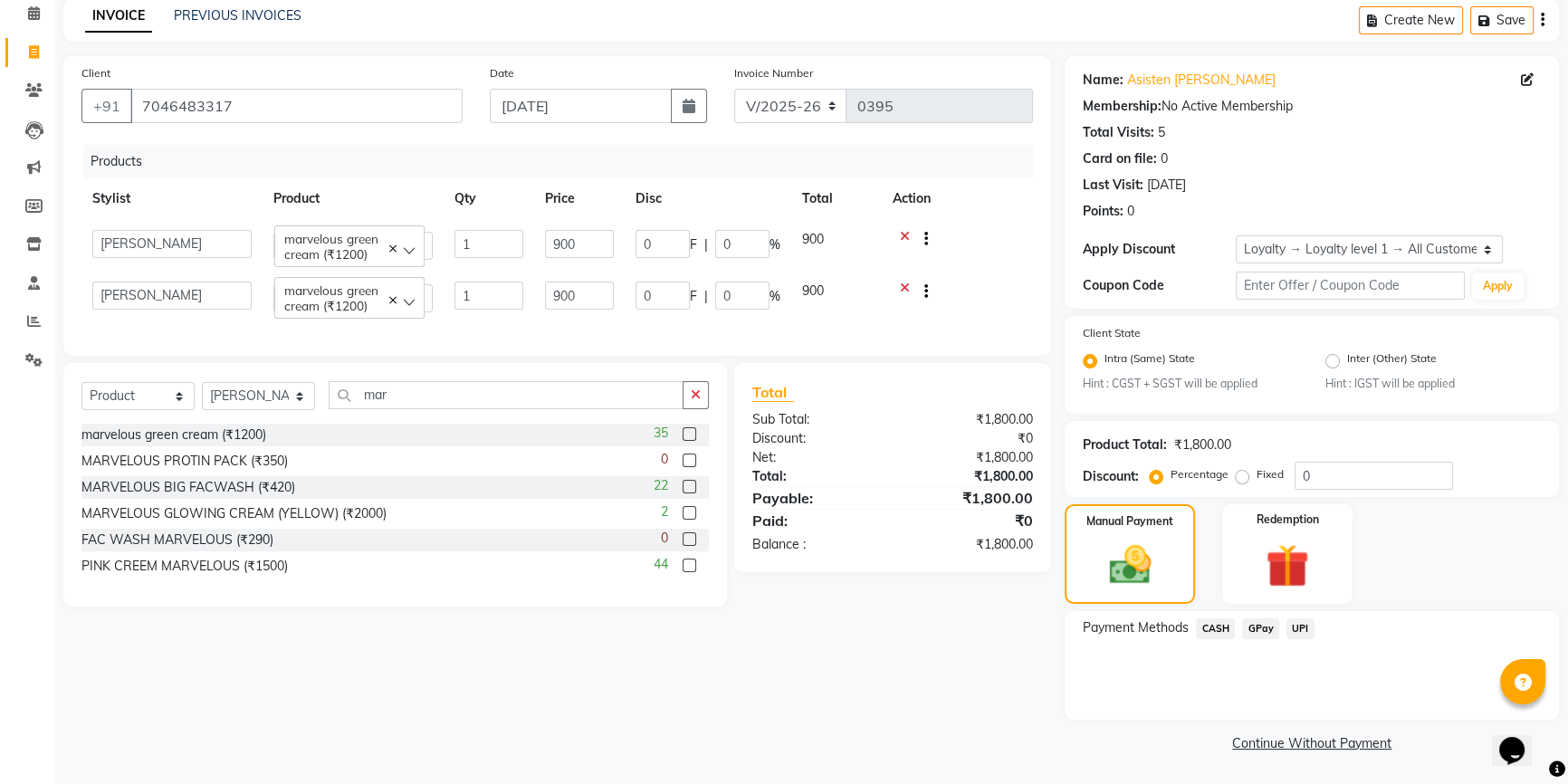
scroll to position [81, 0]
click at [1294, 625] on span "UPI" at bounding box center [1299, 629] width 28 height 21
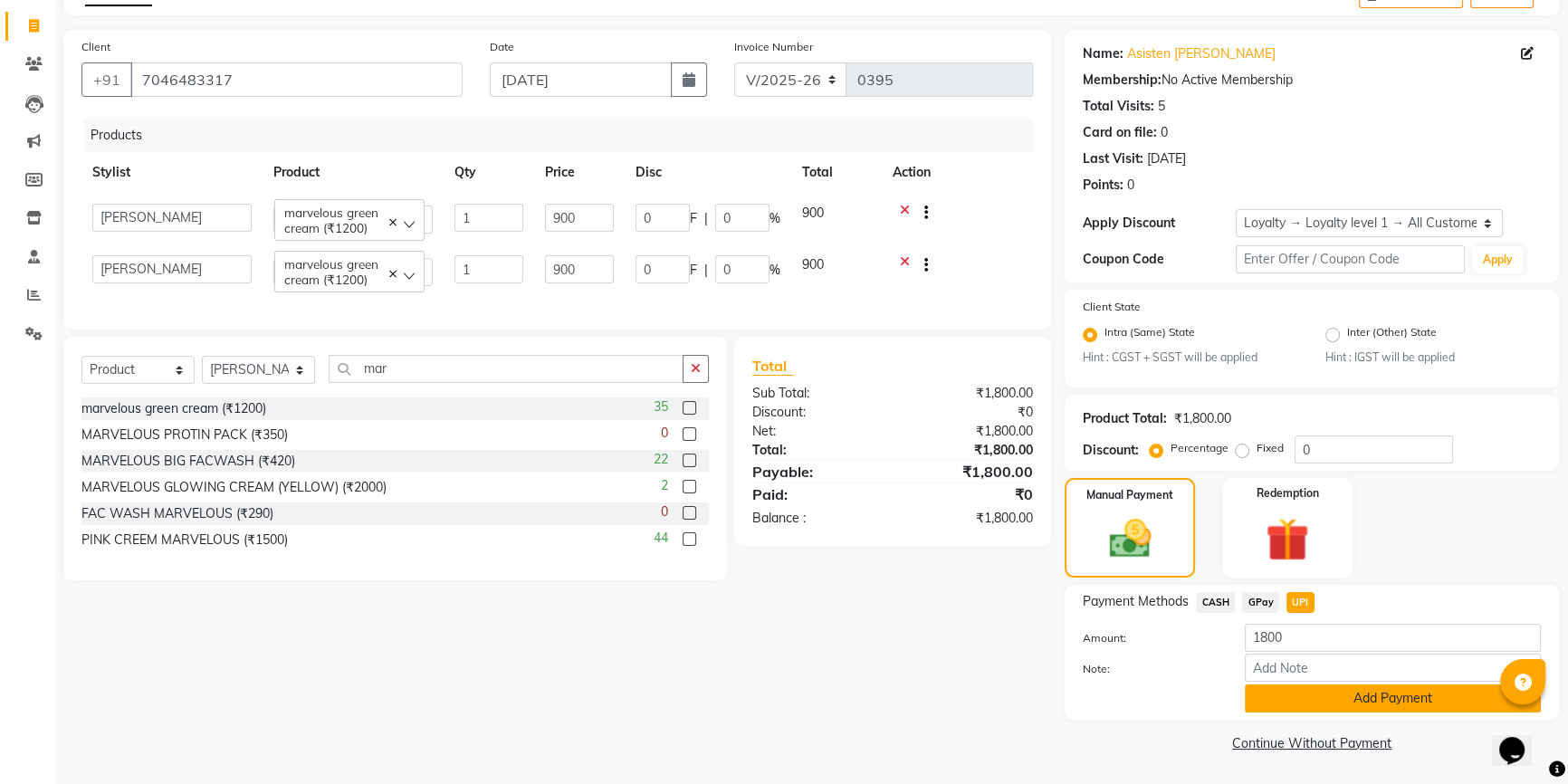
click at [1324, 696] on button "Add Payment" at bounding box center [1392, 698] width 296 height 28
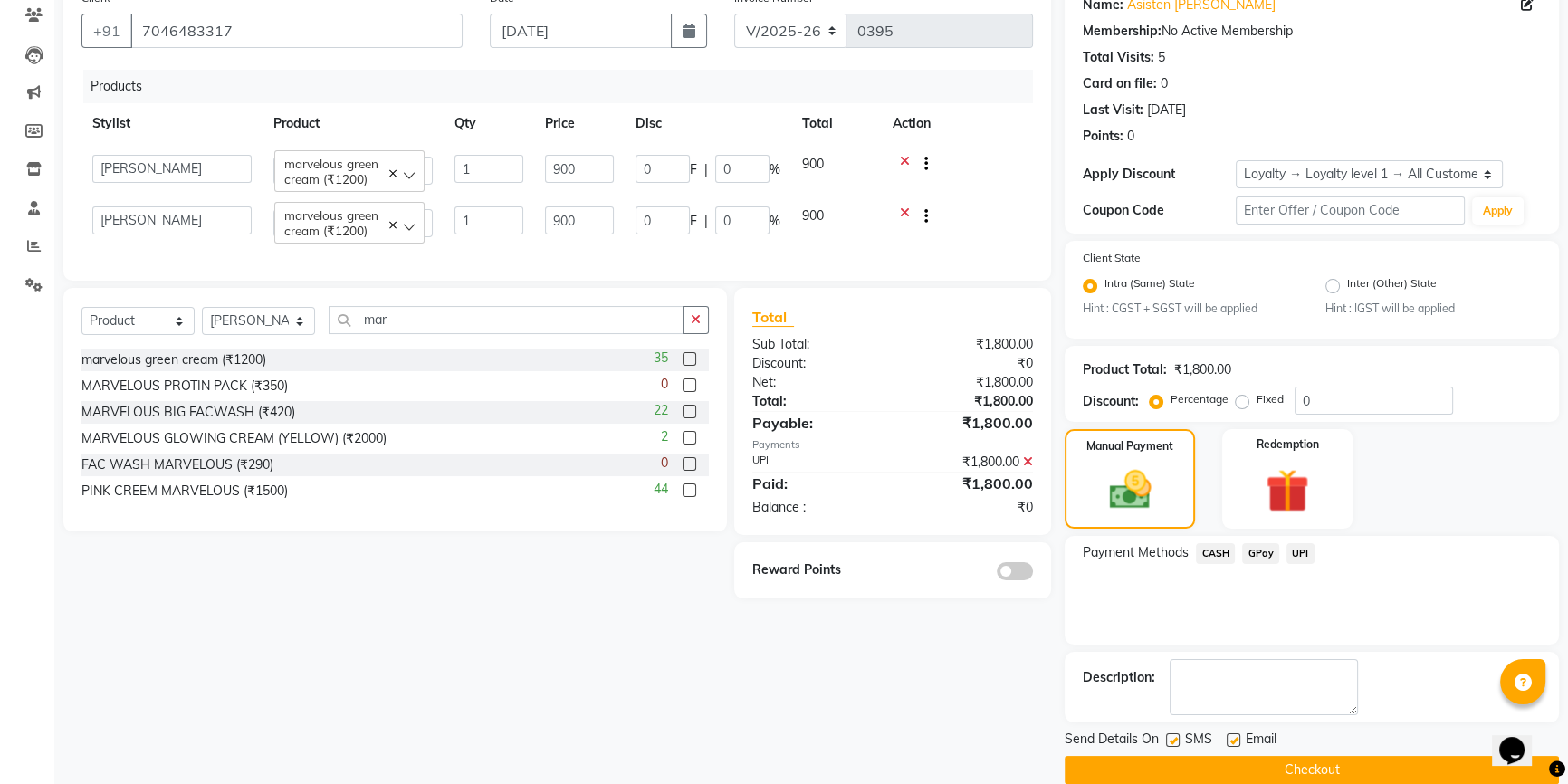
scroll to position [182, 0]
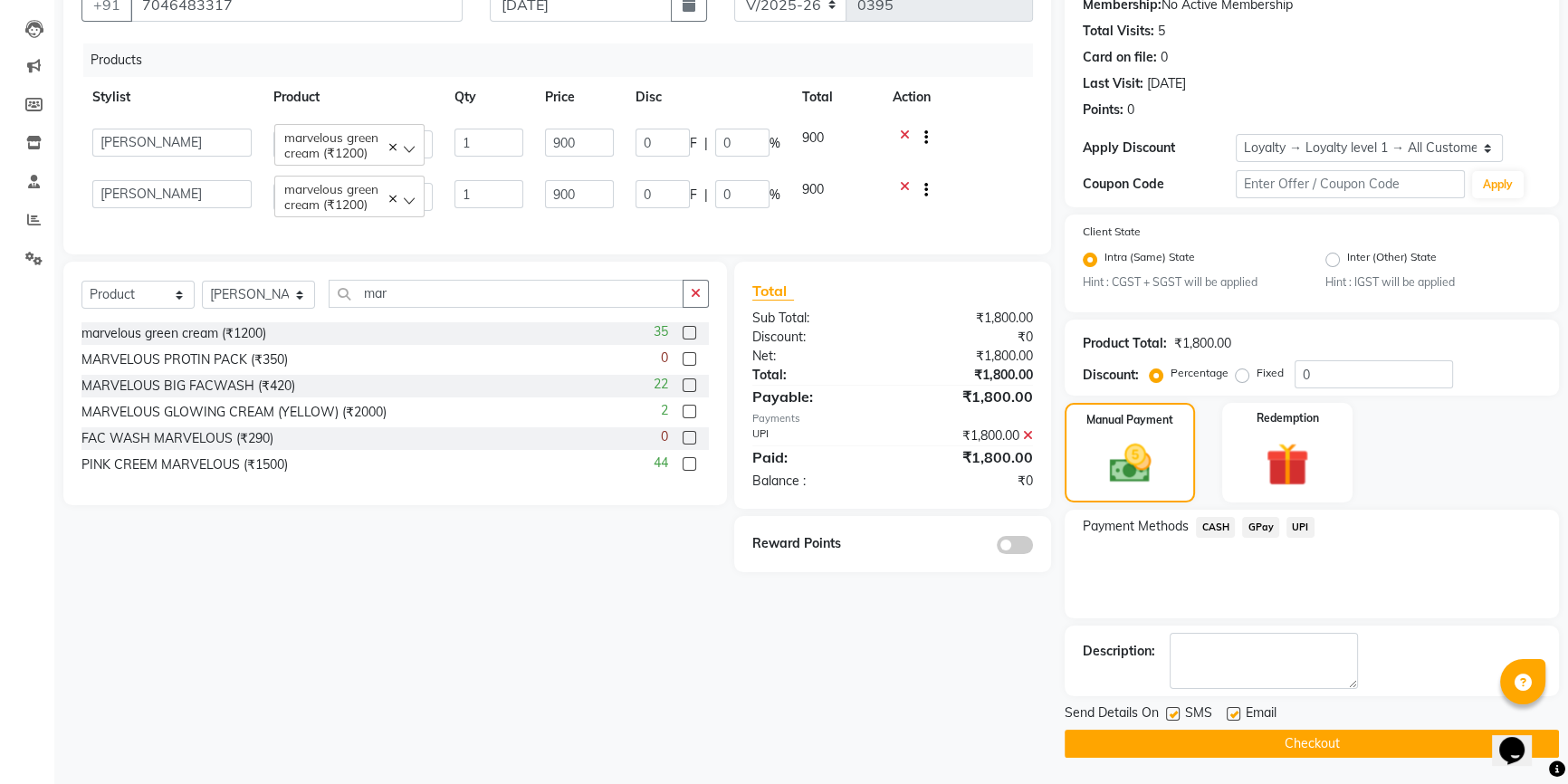
click at [1145, 739] on button "Checkout" at bounding box center [1311, 744] width 495 height 28
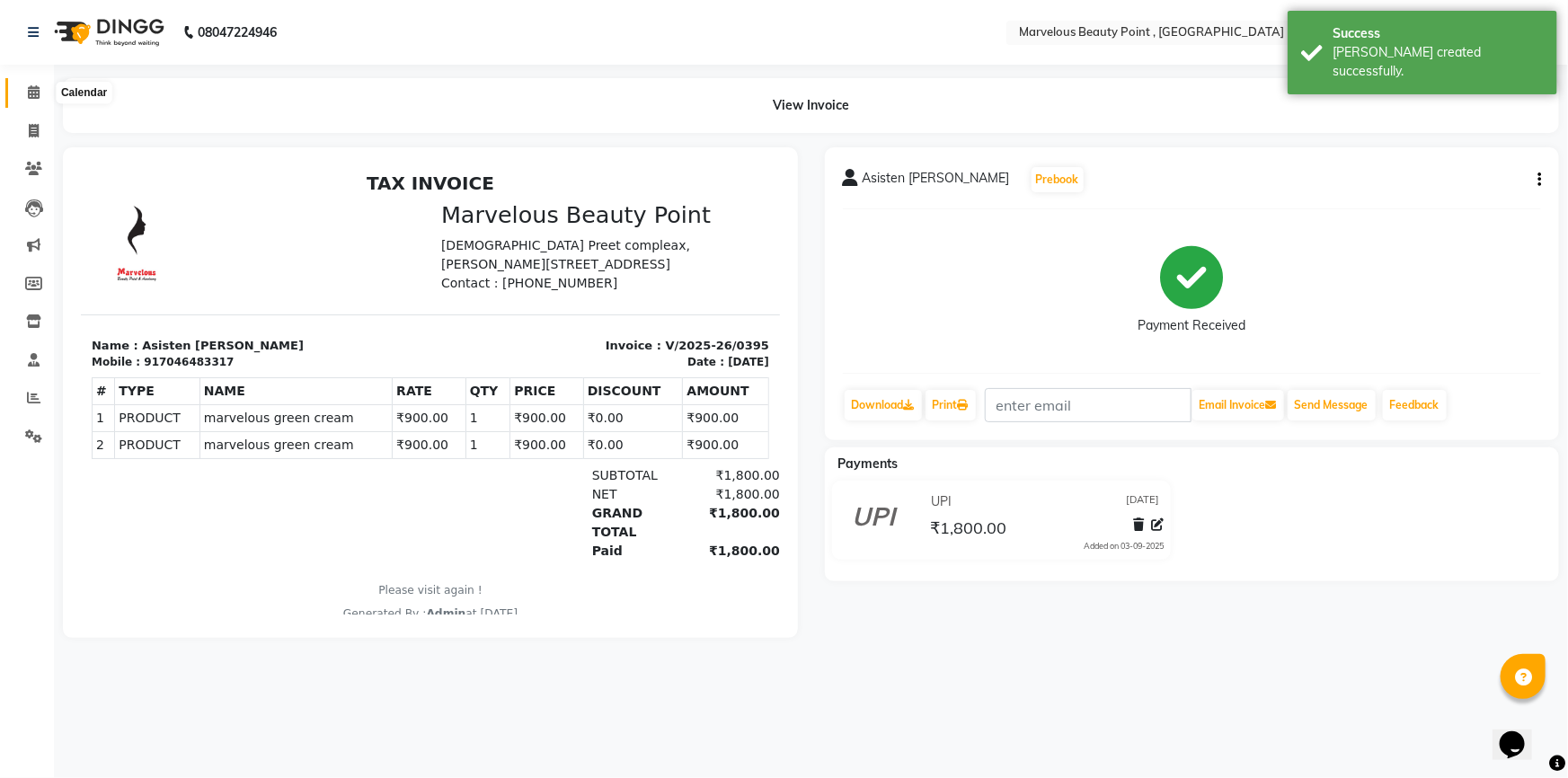
click at [35, 93] on icon at bounding box center [33, 92] width 11 height 13
